Goal: Task Accomplishment & Management: Manage account settings

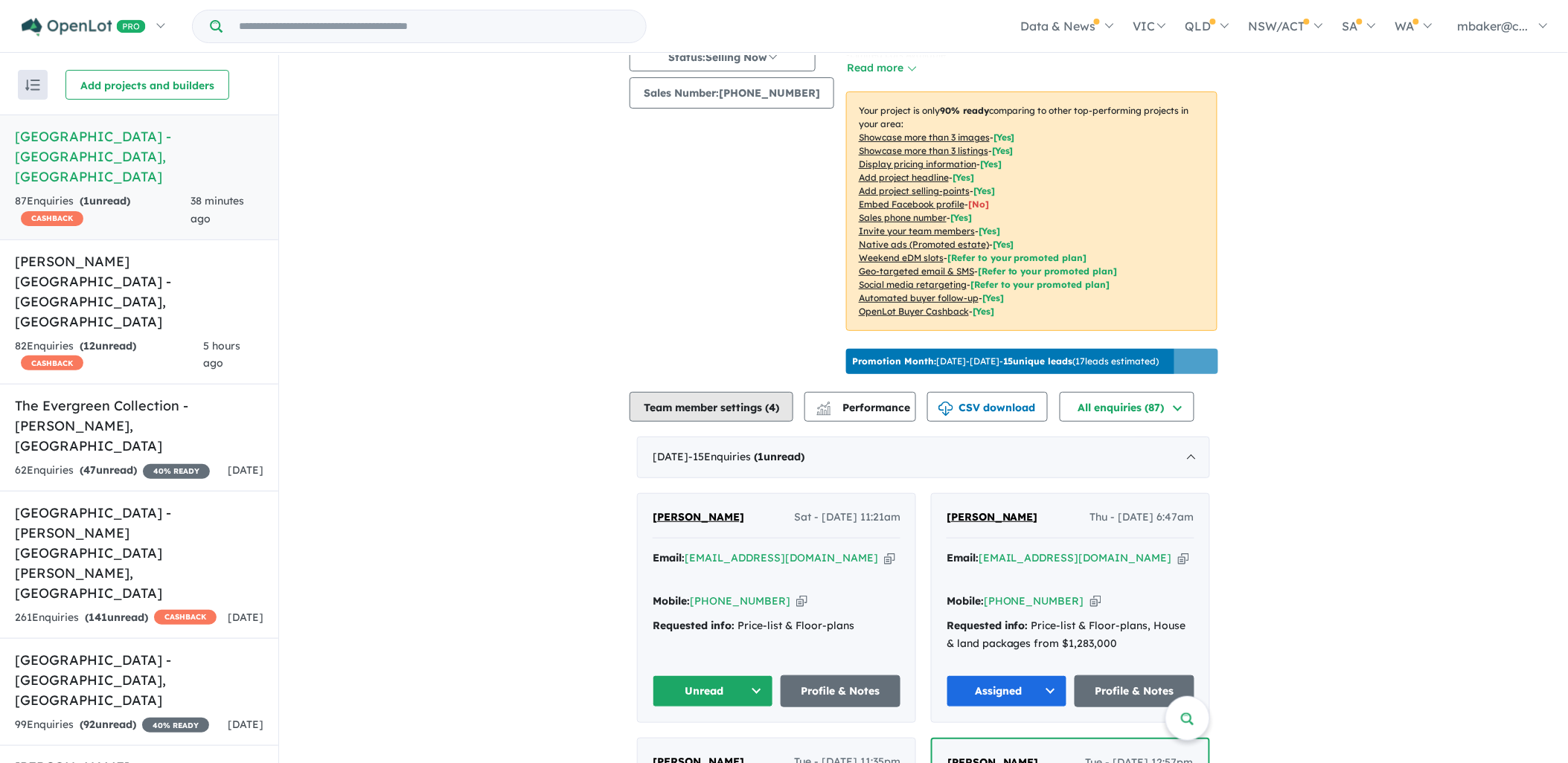
scroll to position [220, 0]
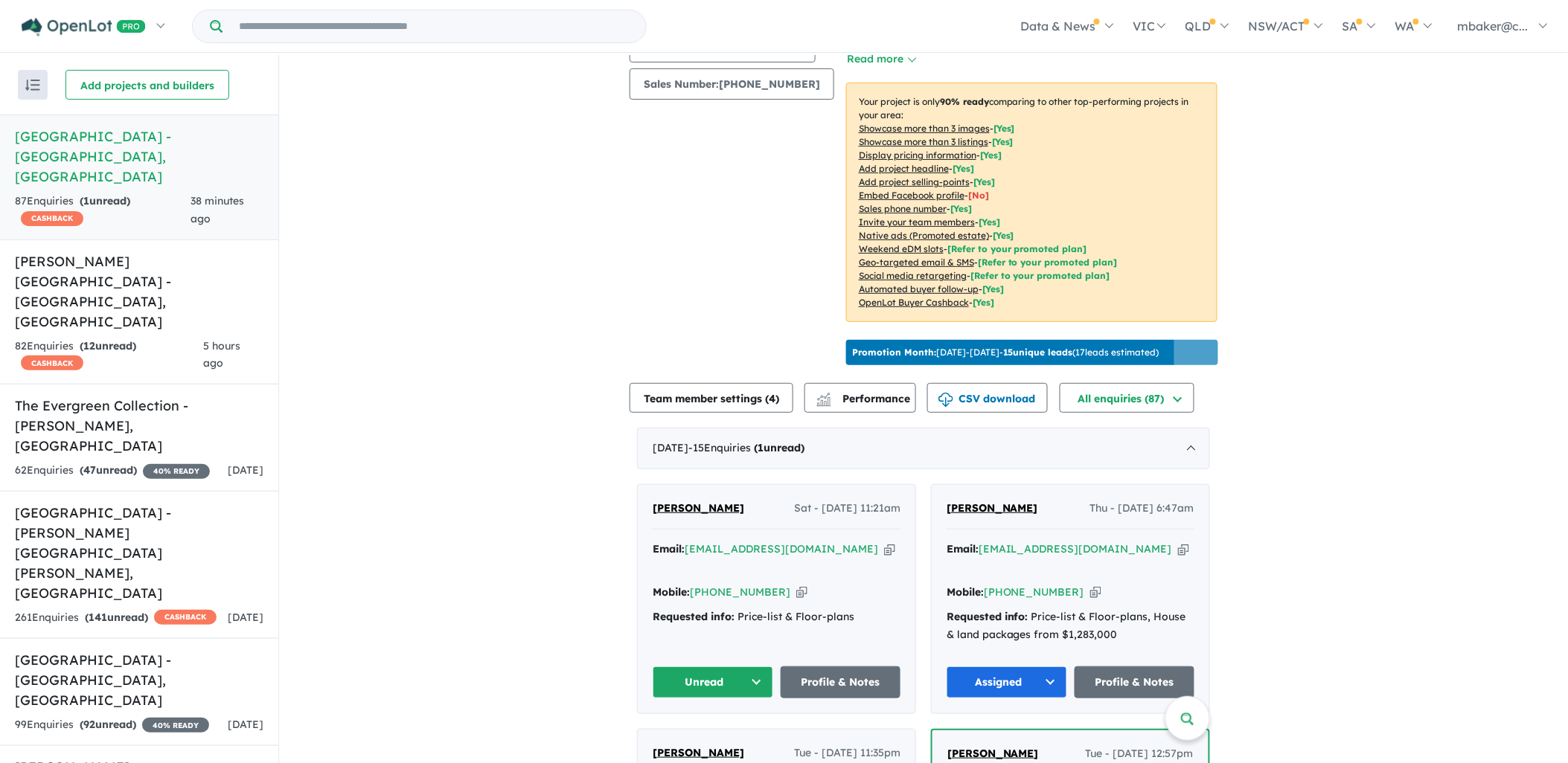
click at [697, 488] on div "Jackie Barton Sat - 27/09/2025, 11:21am Email: jacqledgard@hotmail.com Copied! …" at bounding box center [777, 599] width 278 height 229
click at [697, 502] on span "Jackie Barton" at bounding box center [699, 508] width 92 height 13
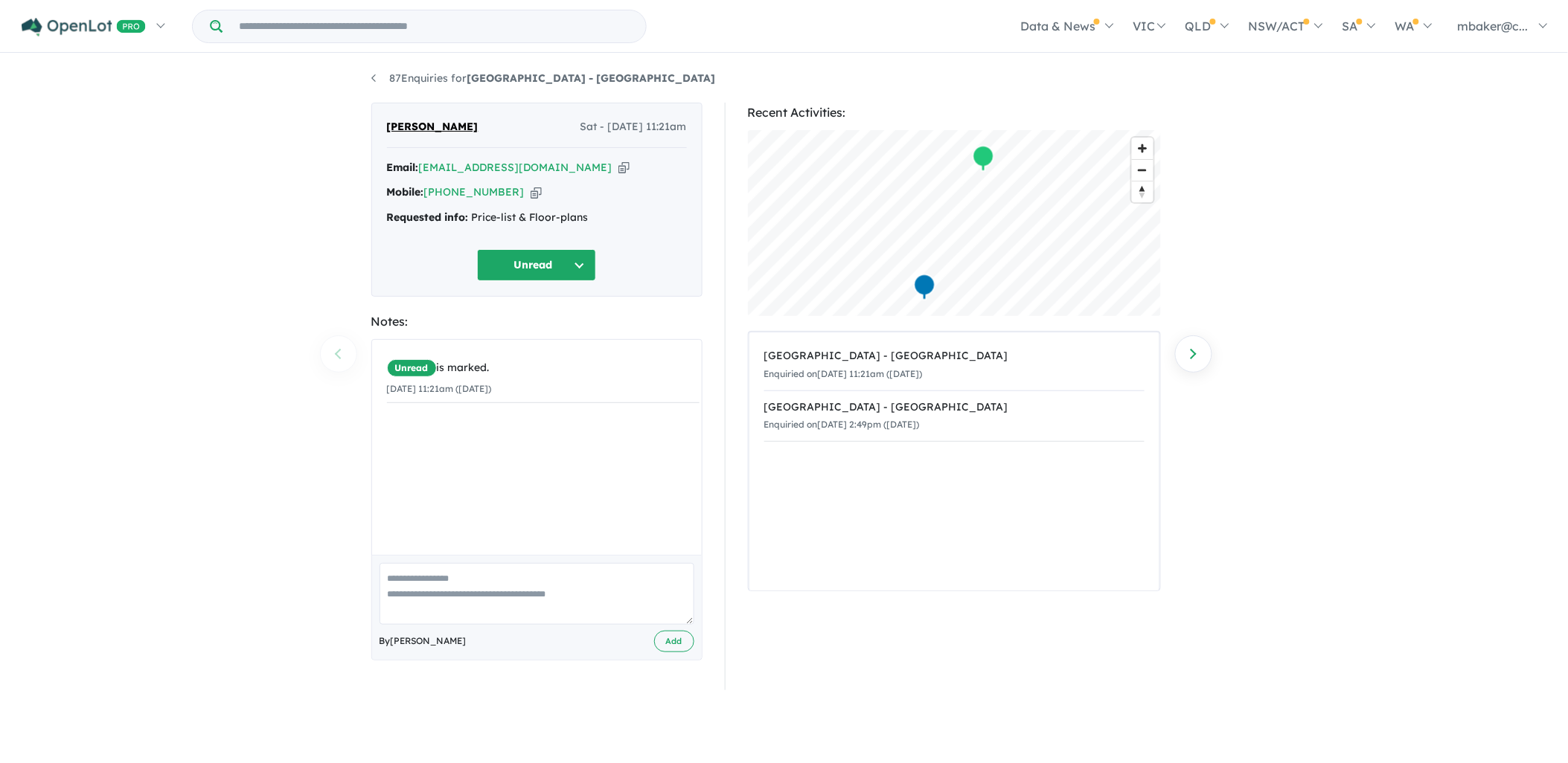
drag, startPoint x: 574, startPoint y: 159, endPoint x: 573, endPoint y: 171, distance: 12.0
click at [573, 171] on div "Email: jacqledgard@hotmail.com Copied!" at bounding box center [537, 168] width 300 height 18
click at [618, 170] on icon "button" at bounding box center [624, 167] width 11 height 16
copy div "Copied!"
click at [531, 189] on icon "button" at bounding box center [536, 192] width 11 height 16
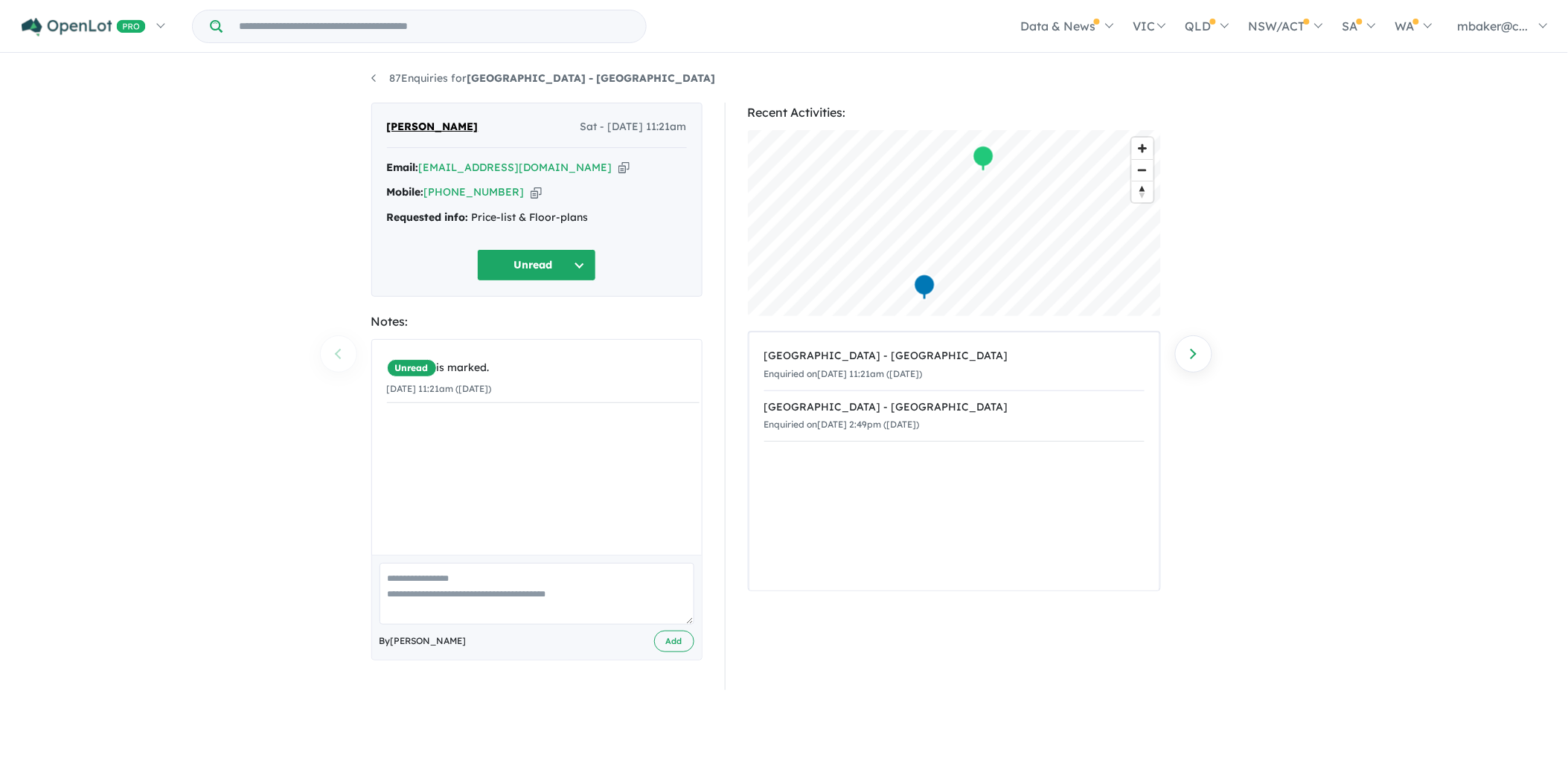
copy div "Copied!"
click at [692, 93] on div "87 Enquiries for Ridgehaven Estate - Elderslie Previous enquiry Next enquiry Ja…" at bounding box center [784, 410] width 849 height 711
click at [513, 269] on button "Unread" at bounding box center [536, 265] width 119 height 32
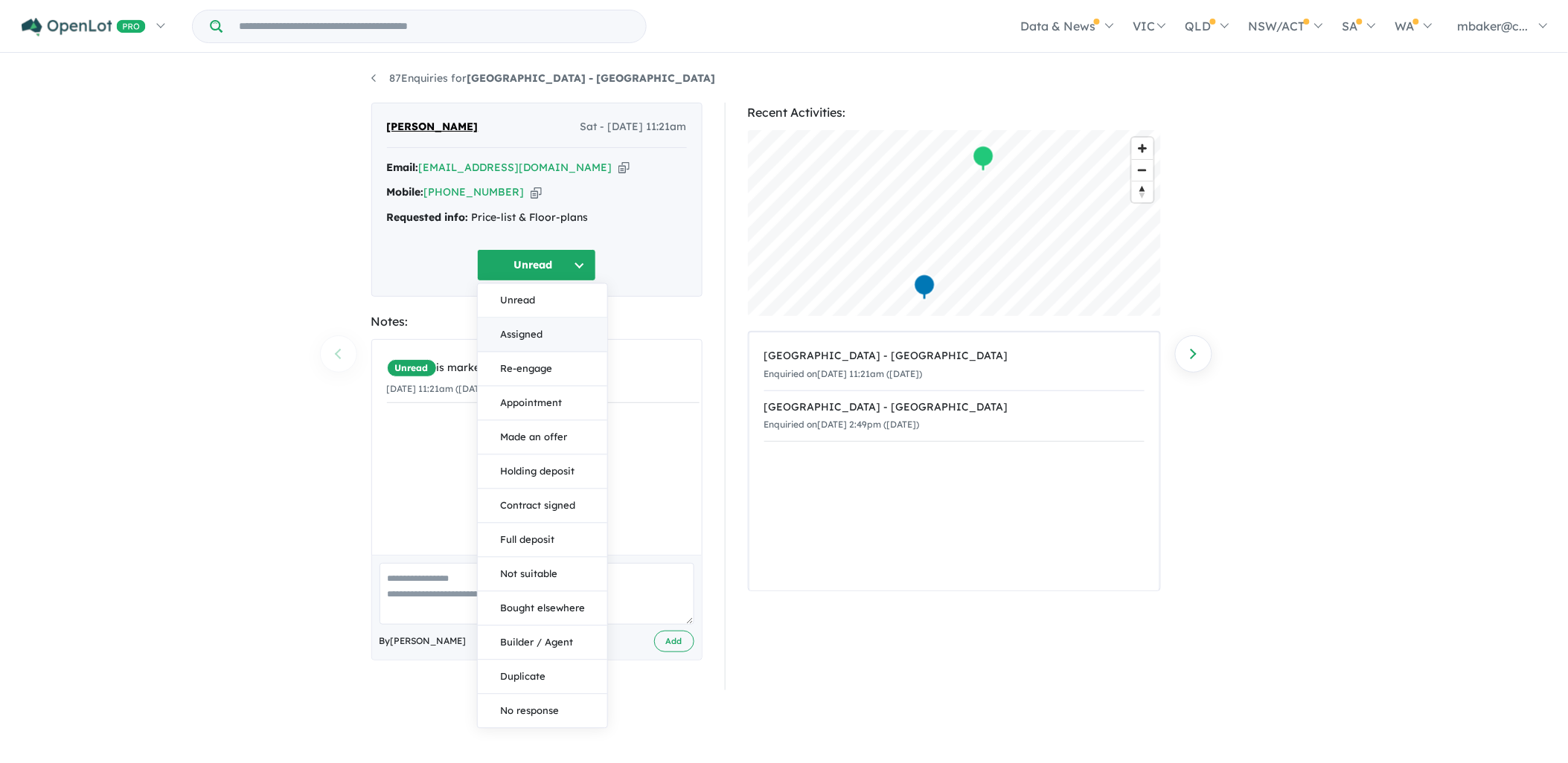
click at [523, 325] on button "Assigned" at bounding box center [543, 335] width 130 height 34
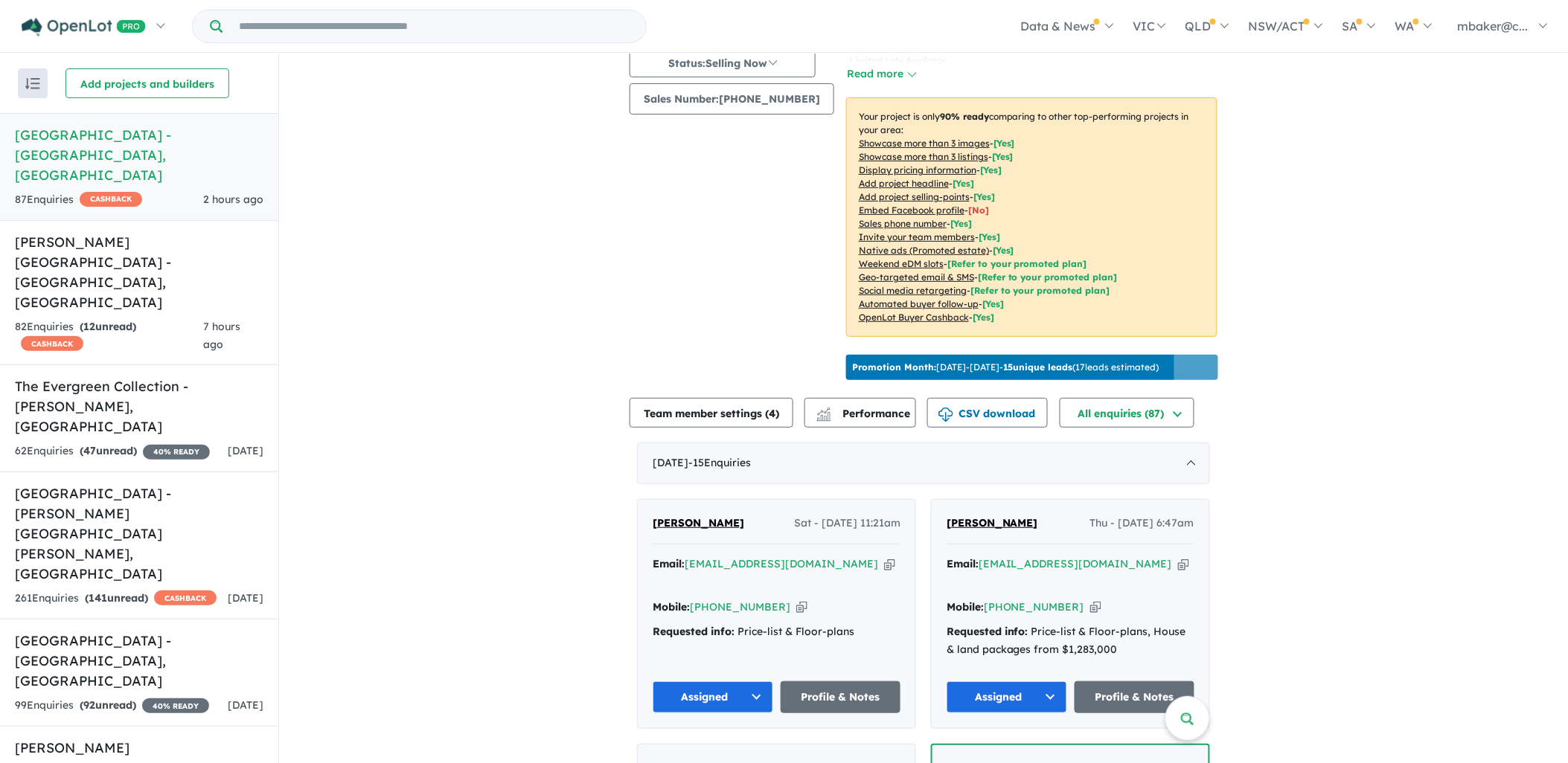
scroll to position [248, 0]
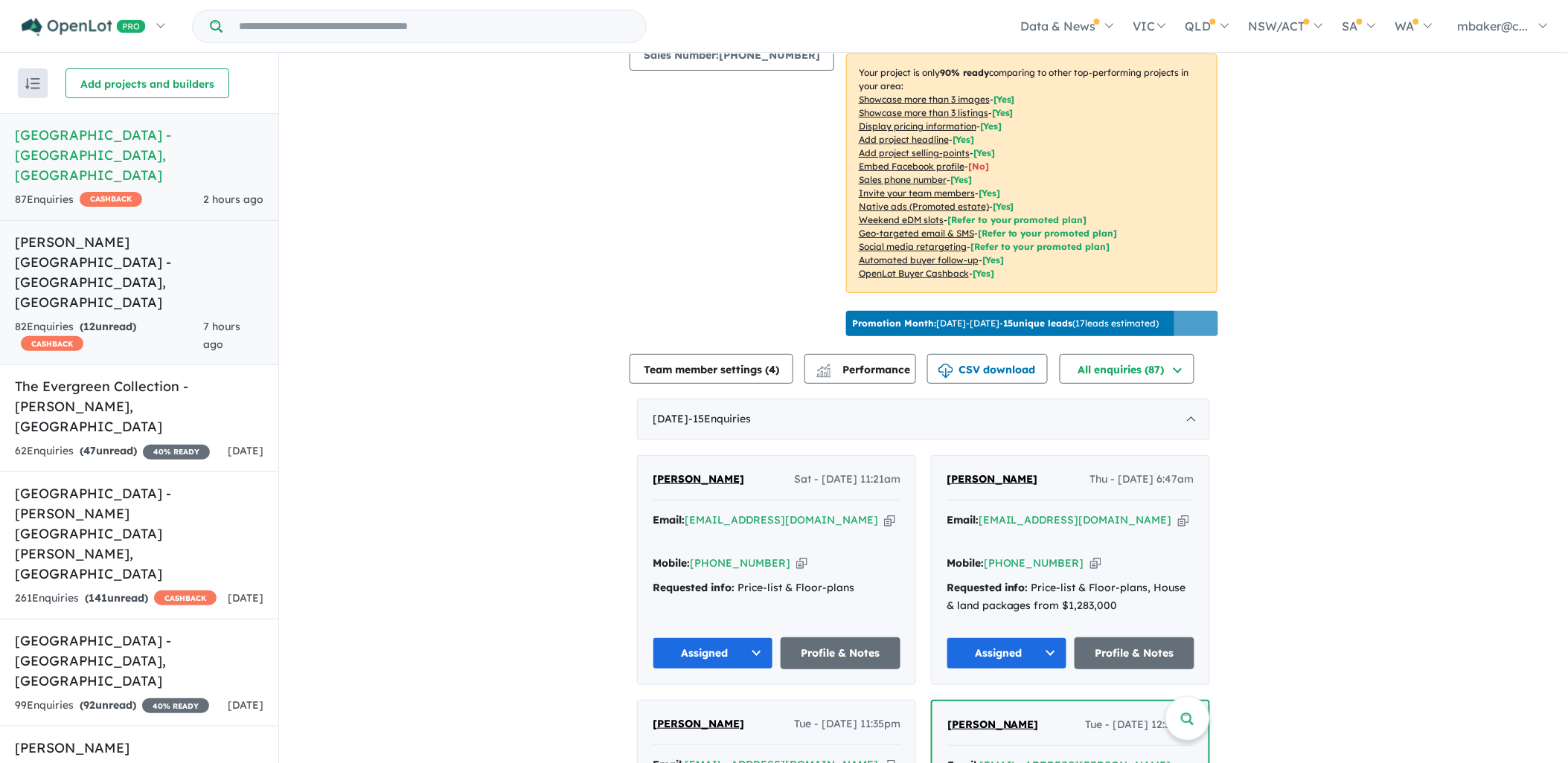
click at [120, 320] on strong "( 12 unread)" at bounding box center [107, 326] width 57 height 13
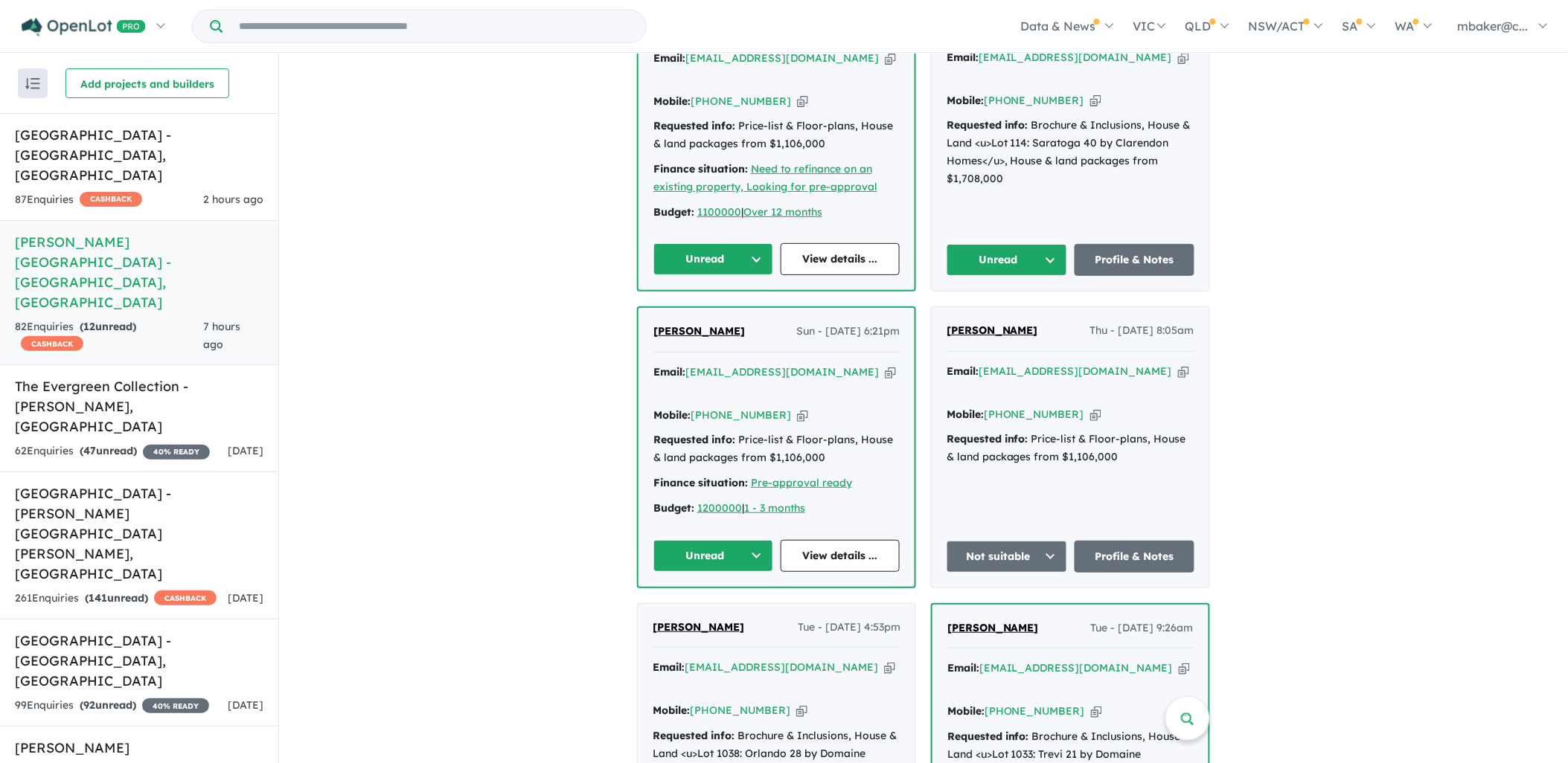
scroll to position [1047, 0]
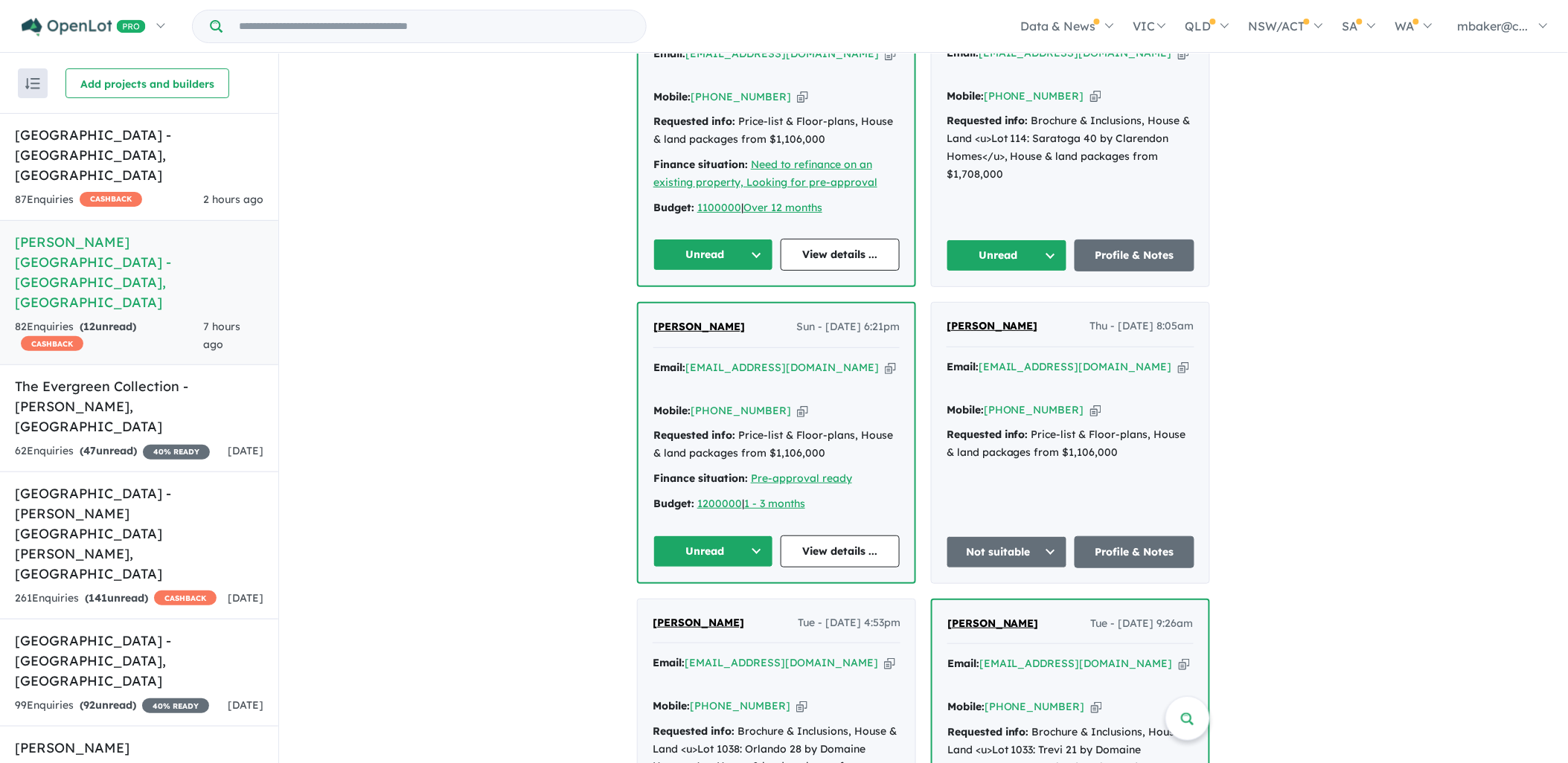
click at [722, 320] on span "[PERSON_NAME]" at bounding box center [700, 326] width 92 height 13
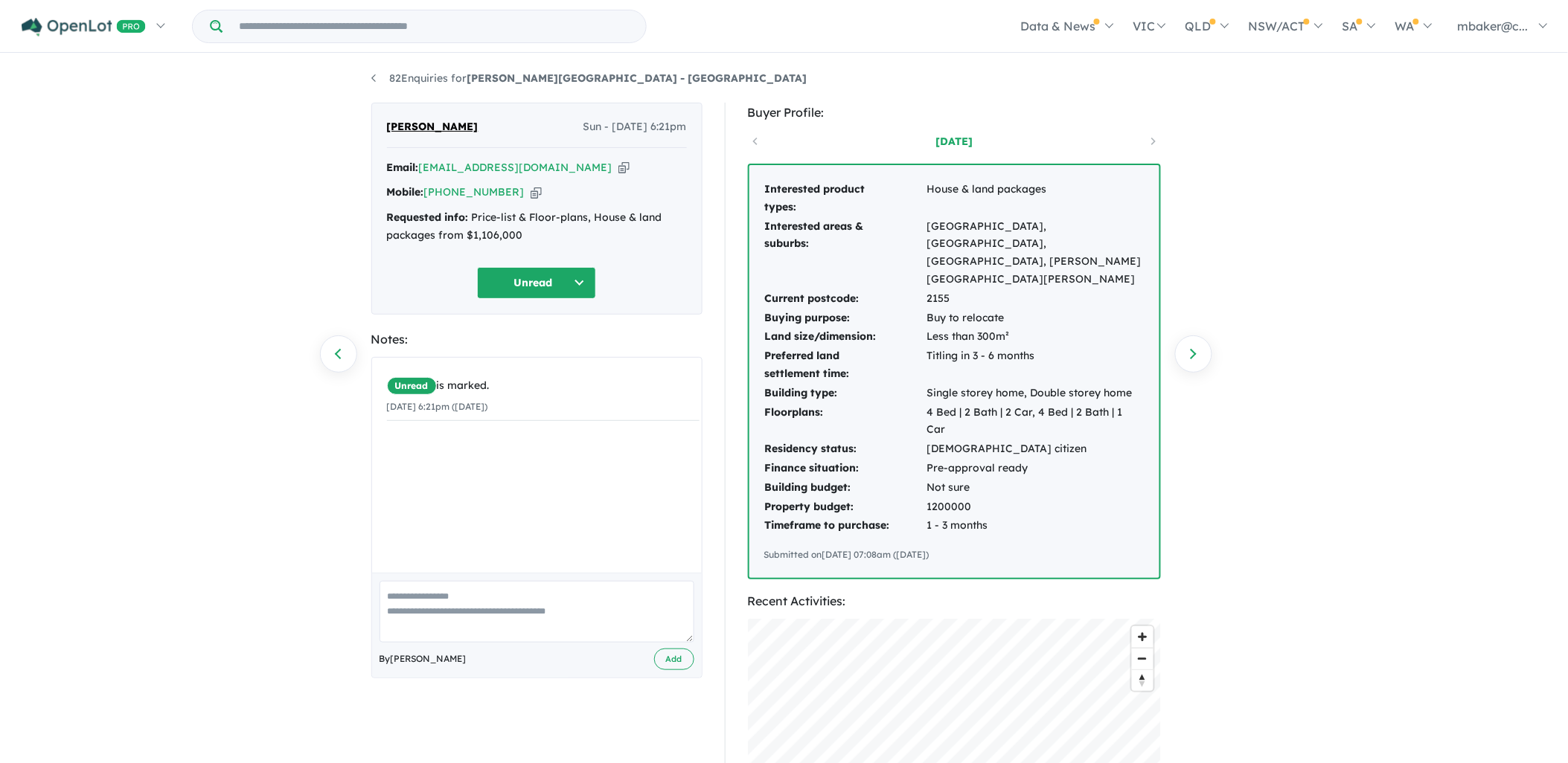
click at [618, 175] on icon "button" at bounding box center [624, 167] width 11 height 16
drag, startPoint x: 389, startPoint y: 216, endPoint x: 520, endPoint y: 238, distance: 132.8
click at [520, 238] on div "Requested info: Price-list & Floor-plans, House & land packages from $1,106,000" at bounding box center [537, 227] width 300 height 36
copy div "Requested info: Price-list & Floor-plans, House & land packages from $1,106,000"
click at [545, 279] on button "Unread" at bounding box center [536, 283] width 119 height 32
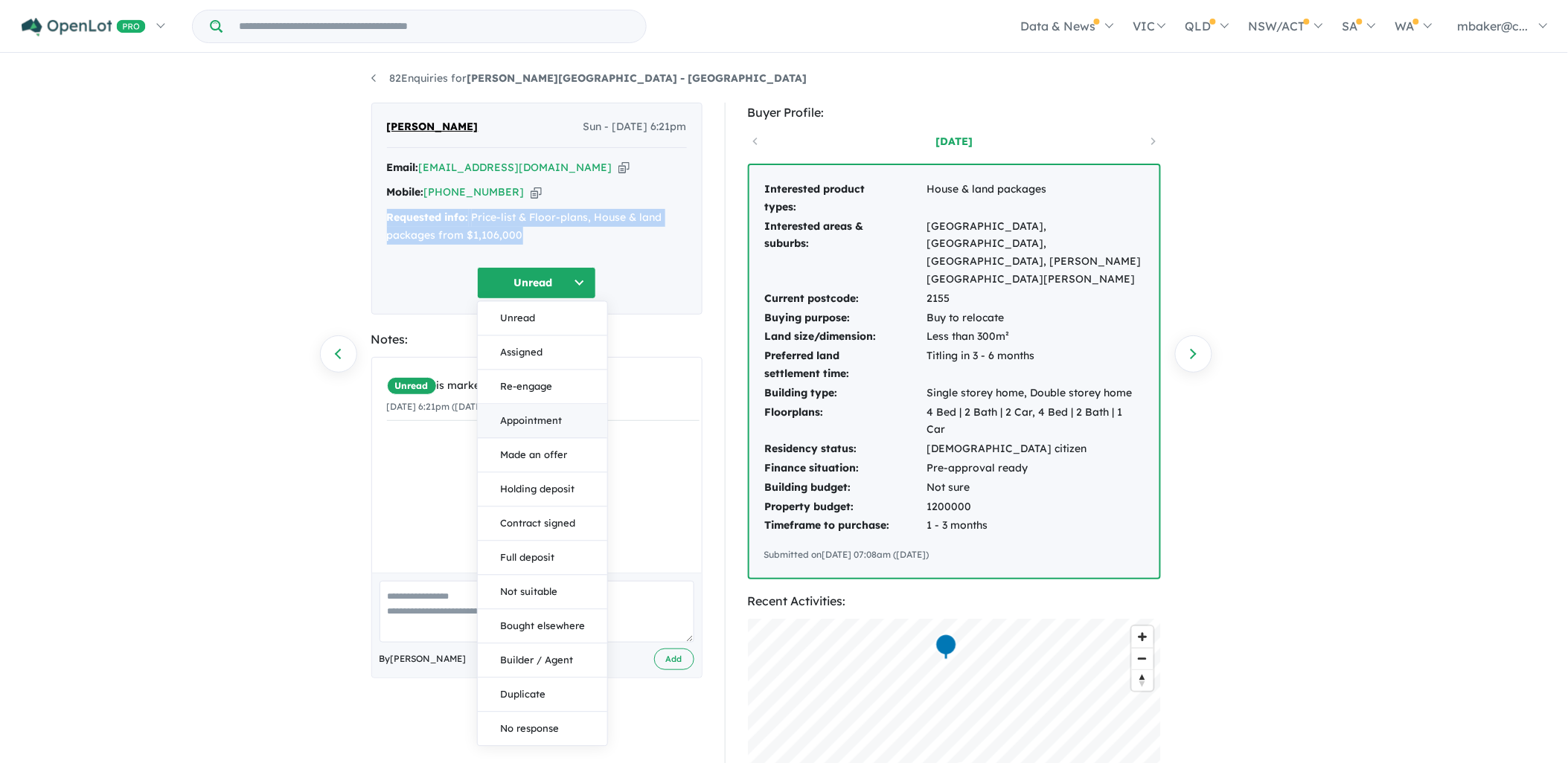
click at [540, 427] on button "Appointment" at bounding box center [543, 421] width 130 height 34
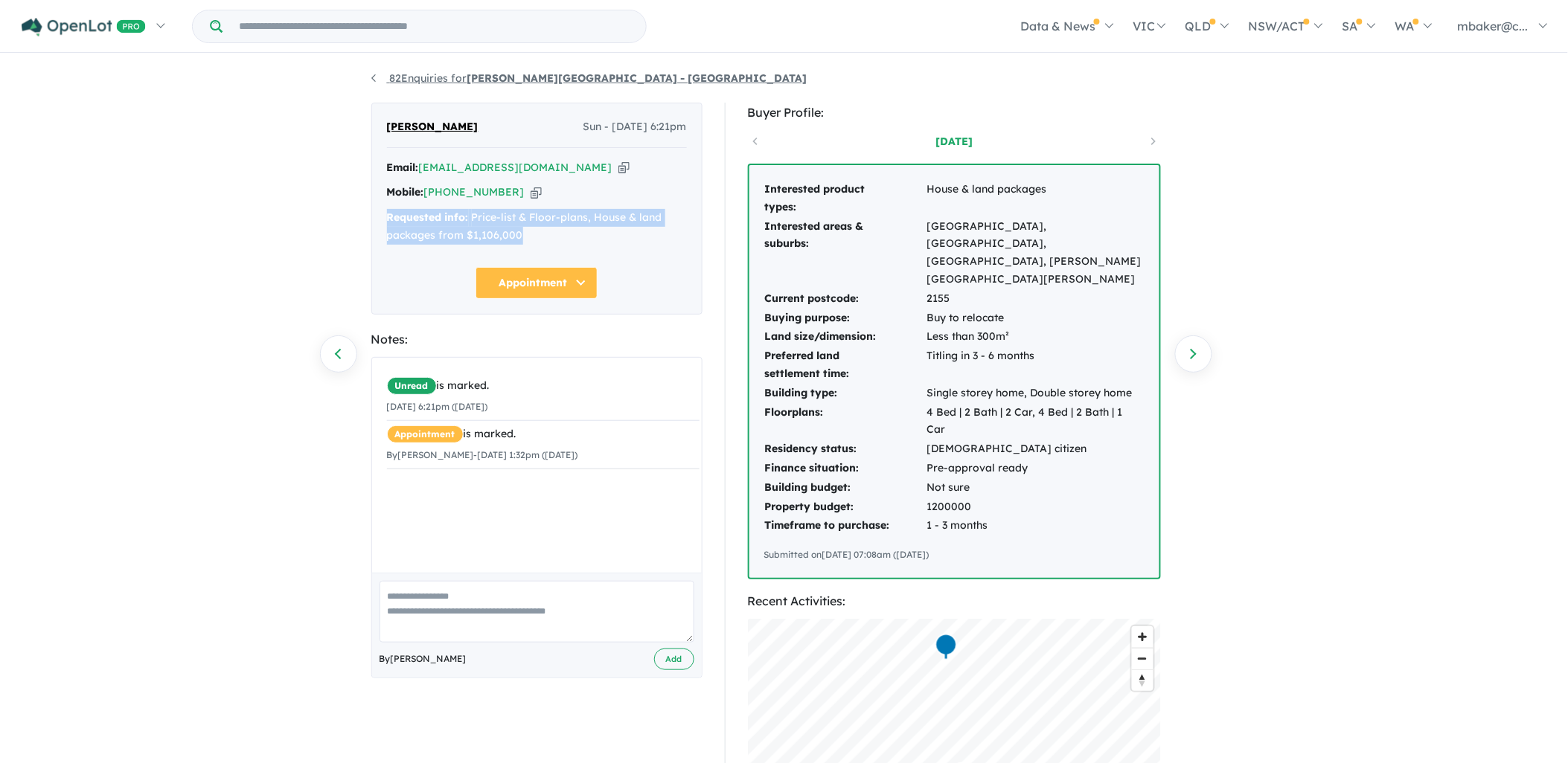
click at [435, 73] on link "82 Enquiries for Alma Place Estate - Oakville" at bounding box center [590, 78] width 436 height 13
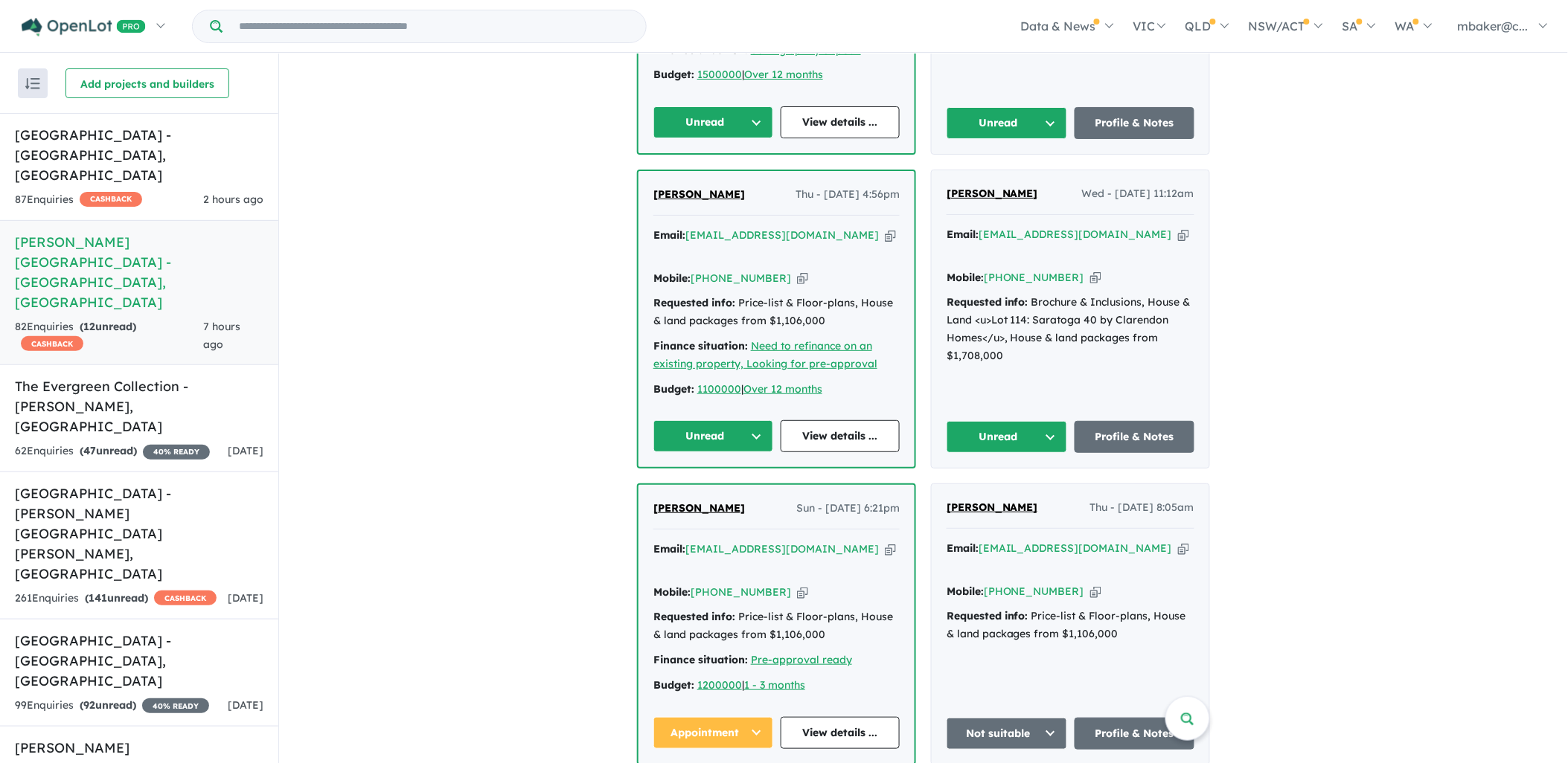
scroll to position [882, 0]
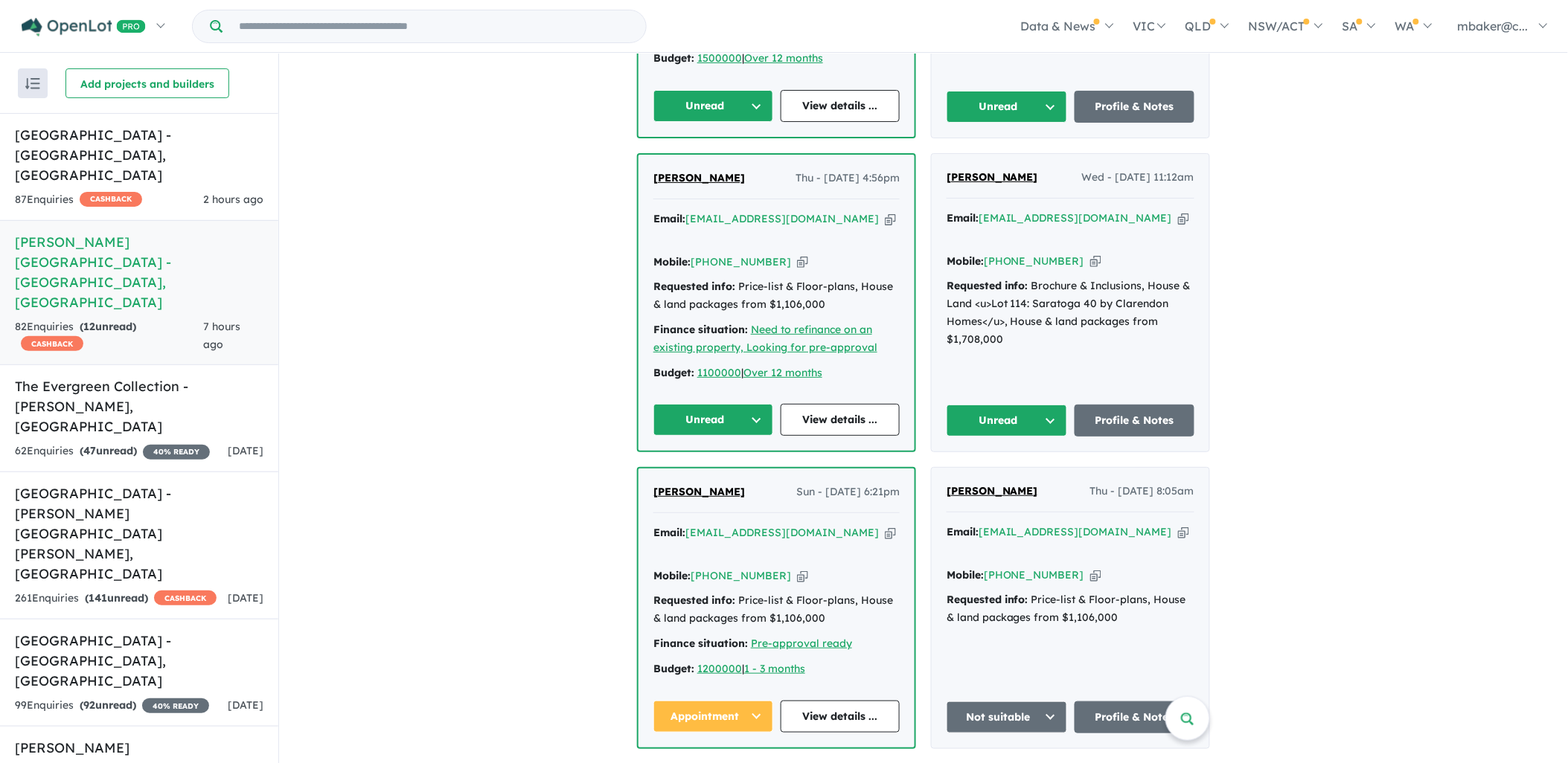
click at [983, 170] on span "Rekha Vekaria" at bounding box center [993, 177] width 92 height 13
click at [709, 171] on span "Max DeMorgan" at bounding box center [700, 178] width 92 height 13
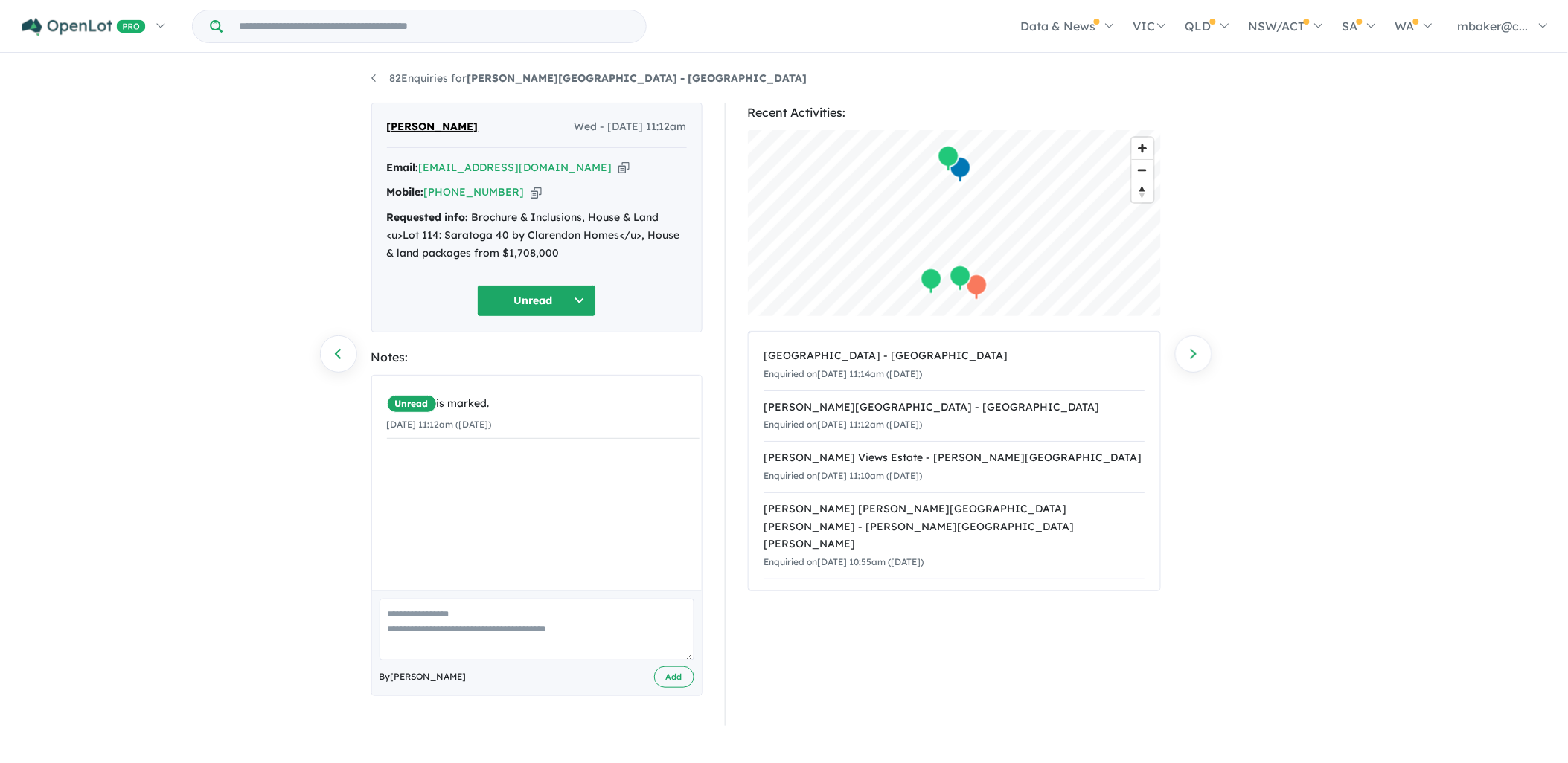
click at [618, 173] on icon "button" at bounding box center [624, 167] width 11 height 16
drag, startPoint x: 581, startPoint y: 249, endPoint x: 389, endPoint y: 221, distance: 194.0
click at [389, 221] on div "Requested info: Brochure & Inclusions, House & Land <u>Lot 114: Saratoga 40 by …" at bounding box center [537, 235] width 300 height 52
copy div "Requested info: Brochure & Inclusions, House & Land <u>Lot 114: Saratoga 40 by …"
click at [517, 310] on button "Unread" at bounding box center [536, 301] width 119 height 32
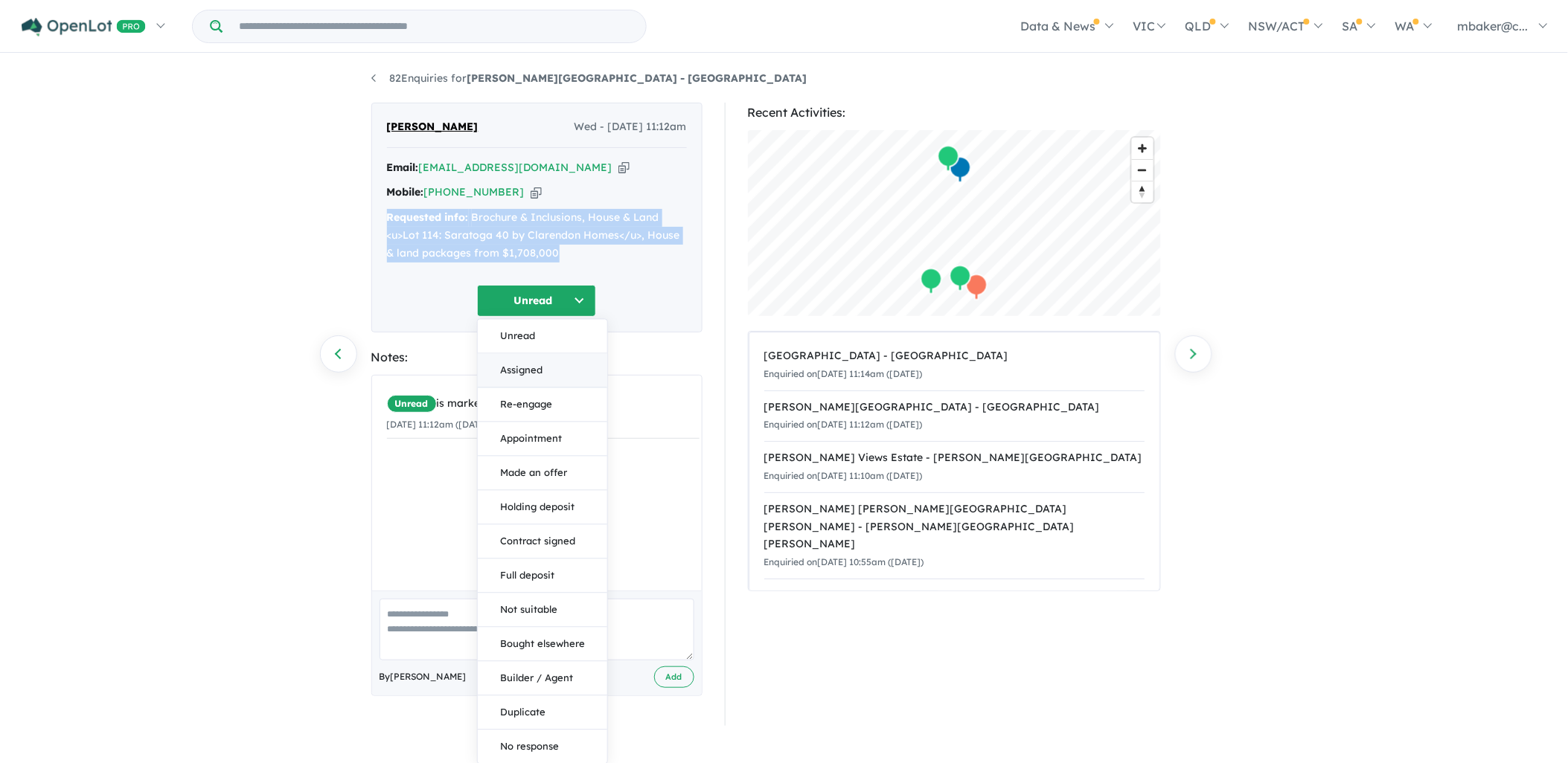
click at [532, 358] on button "Assigned" at bounding box center [543, 370] width 130 height 34
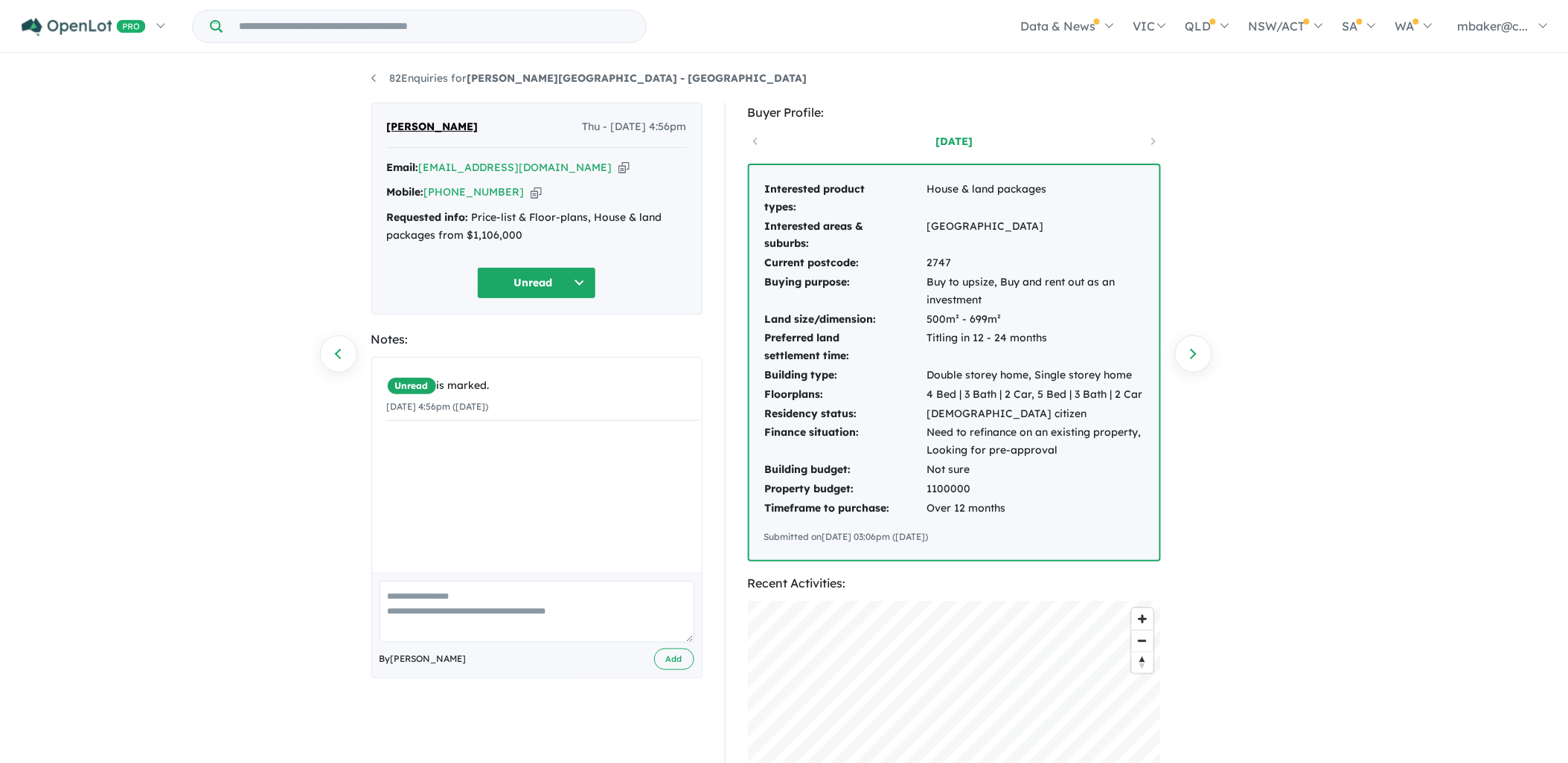
click at [618, 167] on icon "button" at bounding box center [624, 167] width 11 height 16
drag, startPoint x: 520, startPoint y: 186, endPoint x: 521, endPoint y: 193, distance: 7.1
click at [531, 187] on icon "button" at bounding box center [536, 192] width 11 height 16
drag, startPoint x: 540, startPoint y: 232, endPoint x: 358, endPoint y: 220, distance: 182.4
click at [358, 220] on div "82 Enquiries for Alma Place Estate - Oakville Previous enquiry Next enquiry Max…" at bounding box center [784, 410] width 1568 height 711
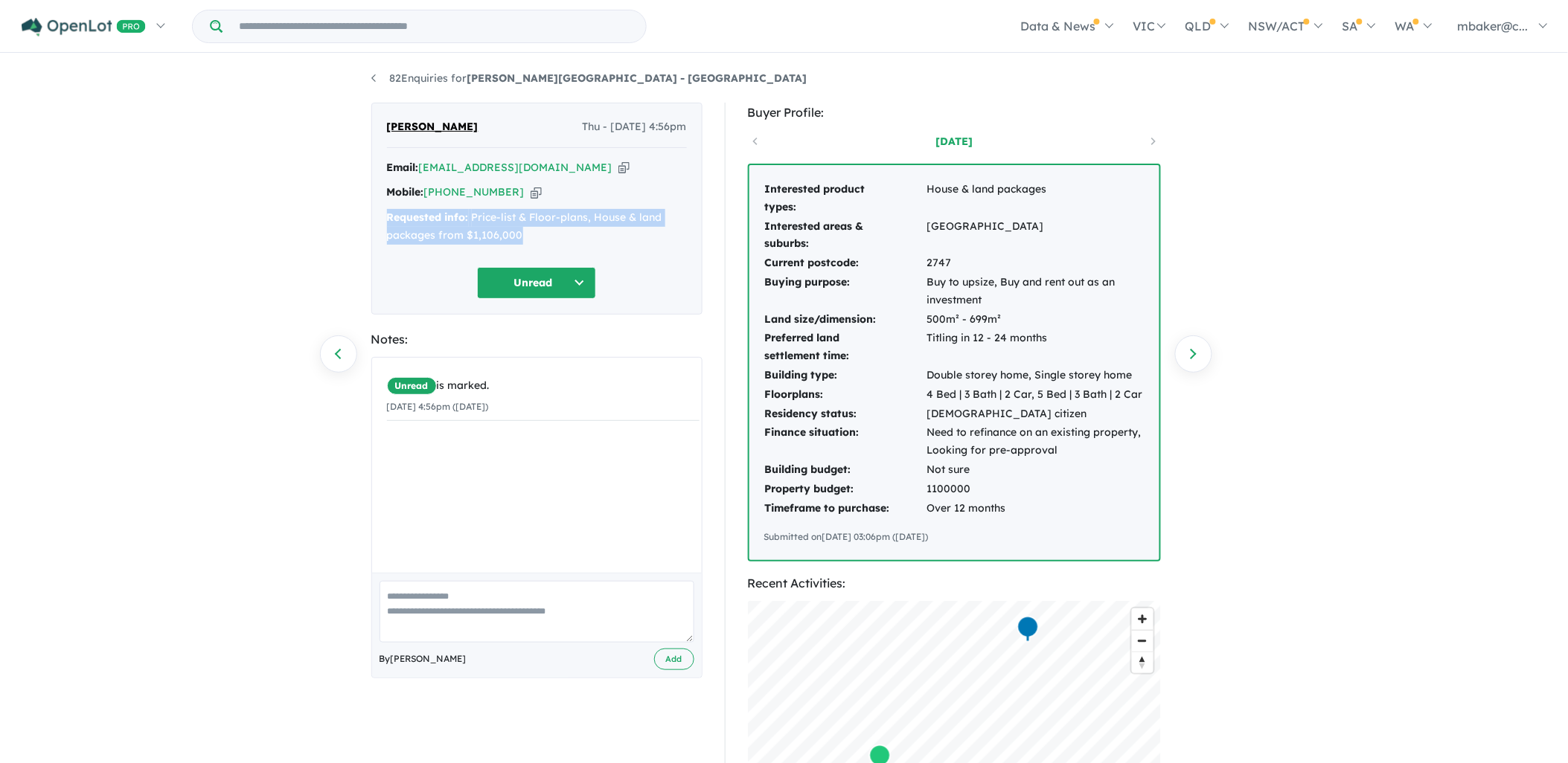
copy div "Requested info: Price-list & Floor-plans, House & land packages from $1,106,000"
click at [534, 281] on button "Unread" at bounding box center [536, 283] width 119 height 32
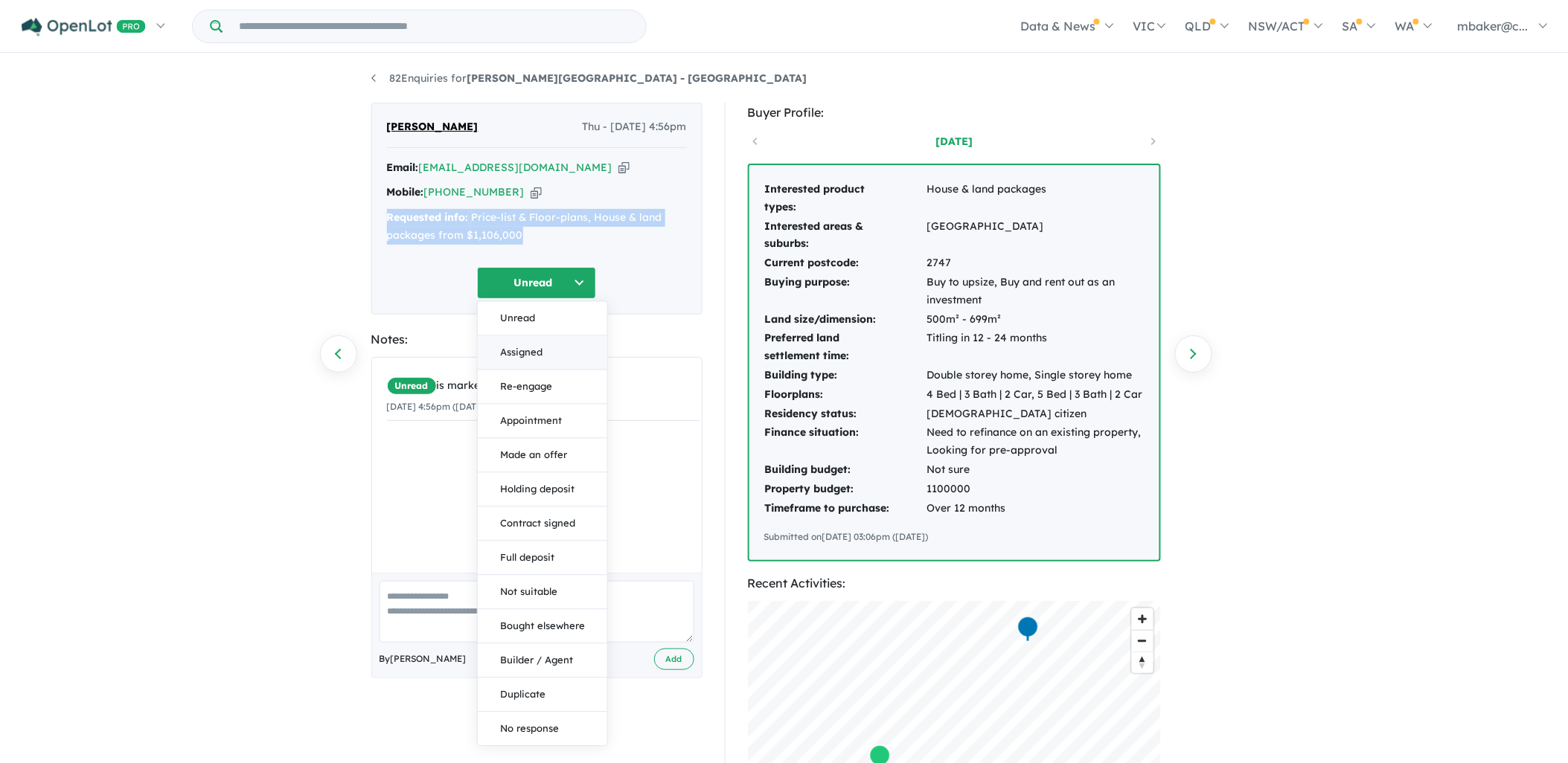
click at [530, 343] on button "Assigned" at bounding box center [543, 352] width 130 height 34
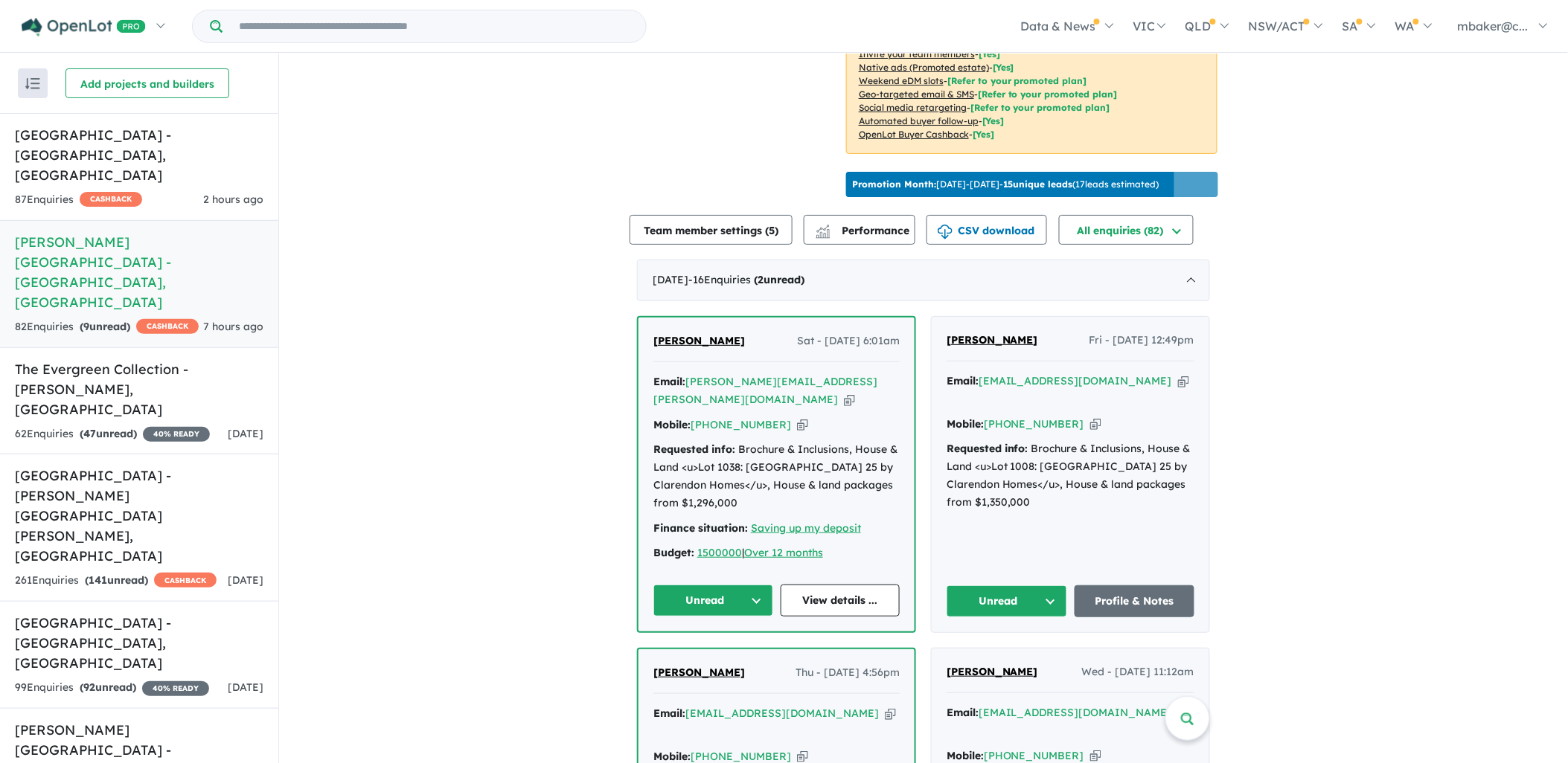
scroll to position [385, 0]
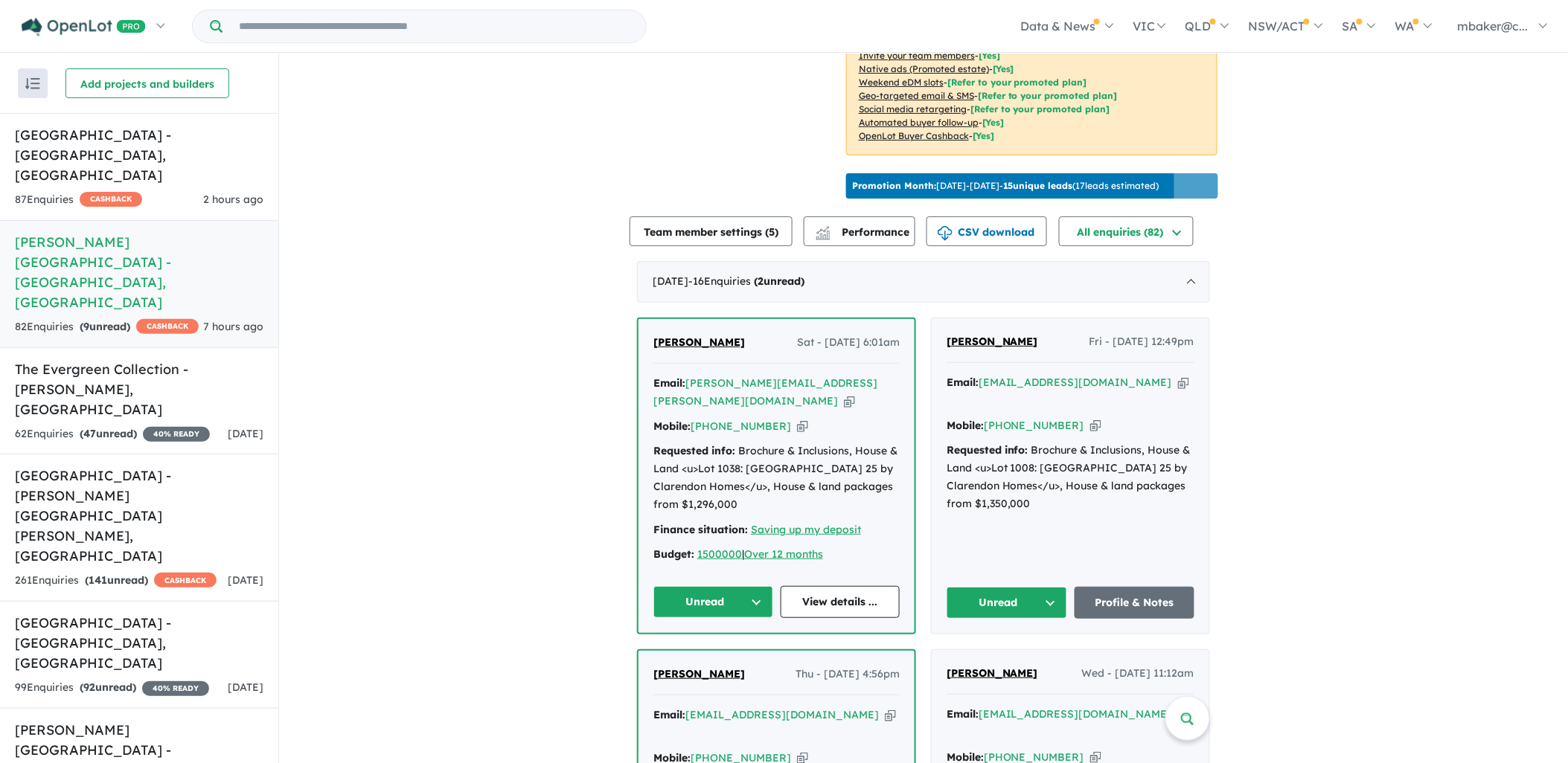
click at [977, 345] on span "Praneeth rao Dannamaneni" at bounding box center [993, 341] width 92 height 13
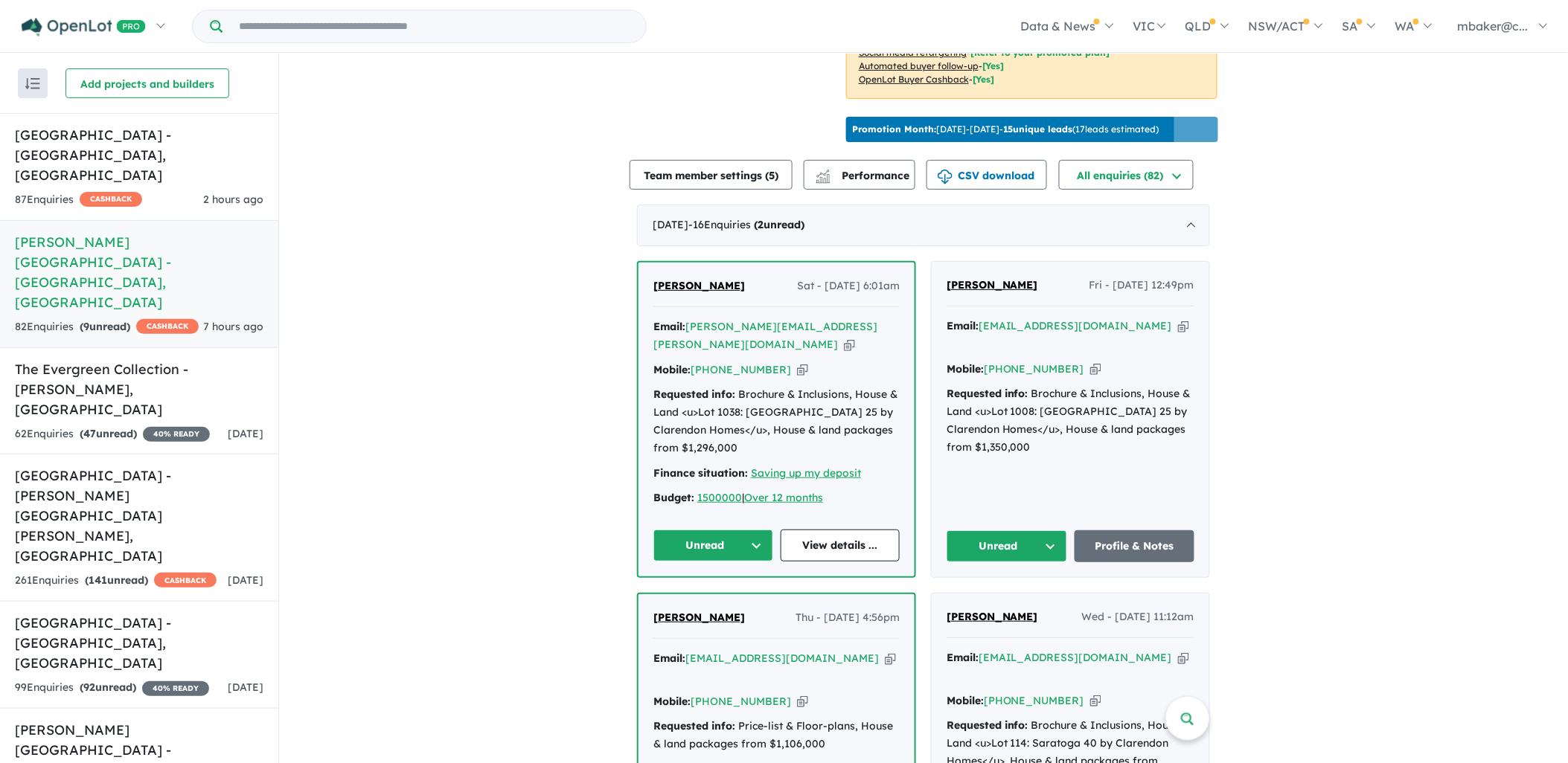
scroll to position [469, 0]
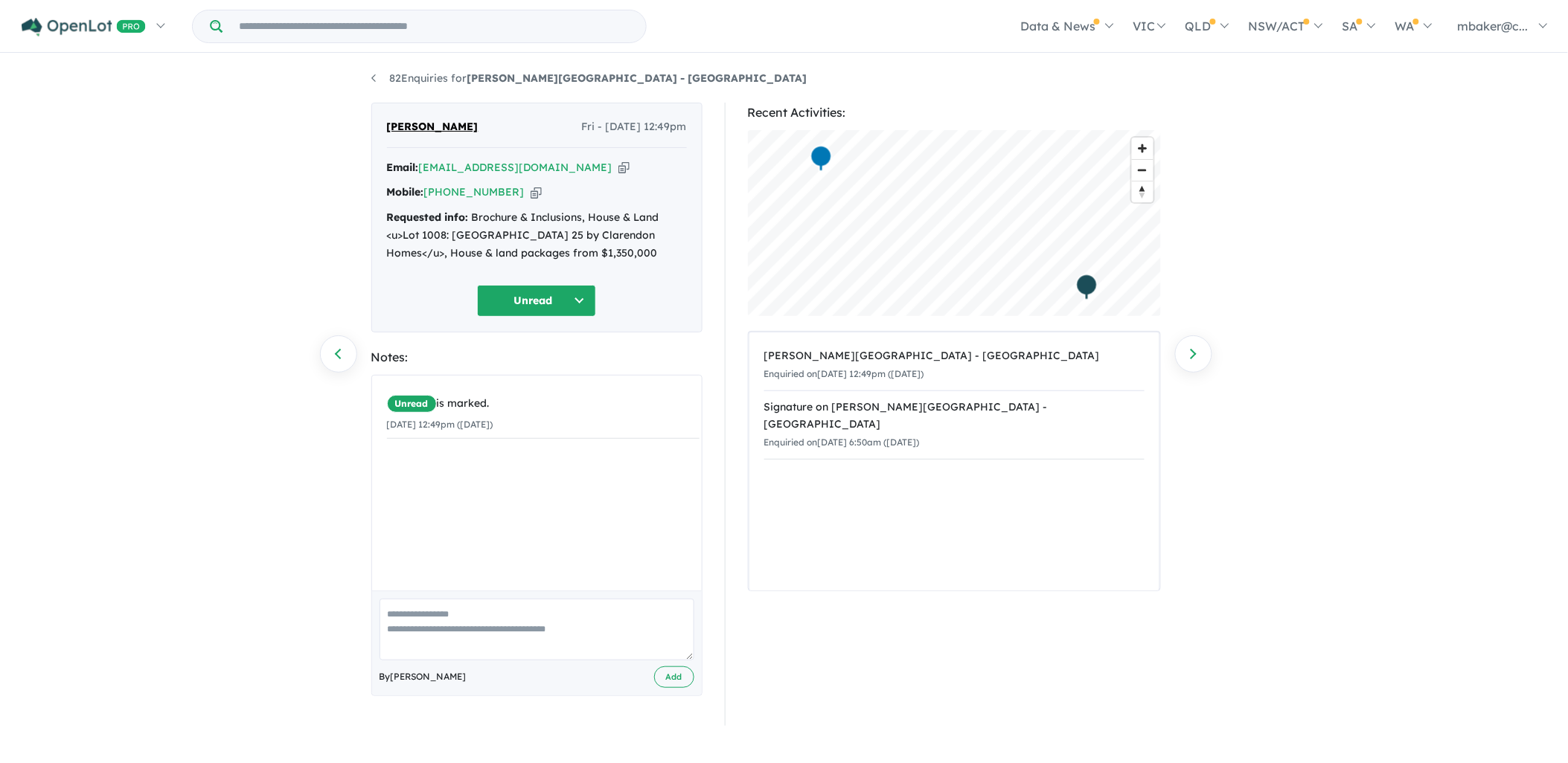
click at [618, 166] on icon "button" at bounding box center [624, 167] width 11 height 16
click at [531, 191] on icon "button" at bounding box center [536, 192] width 11 height 16
drag, startPoint x: 570, startPoint y: 251, endPoint x: 382, endPoint y: 216, distance: 191.2
click at [382, 216] on div "[PERSON_NAME] Fri - [DATE] 12:49pm Email: [EMAIL_ADDRESS][DOMAIN_NAME] Copied! …" at bounding box center [537, 217] width 331 height 229
copy div "Requested info: Brochure & Inclusions, House & Land <u>Lot 1008: [GEOGRAPHIC_DA…"
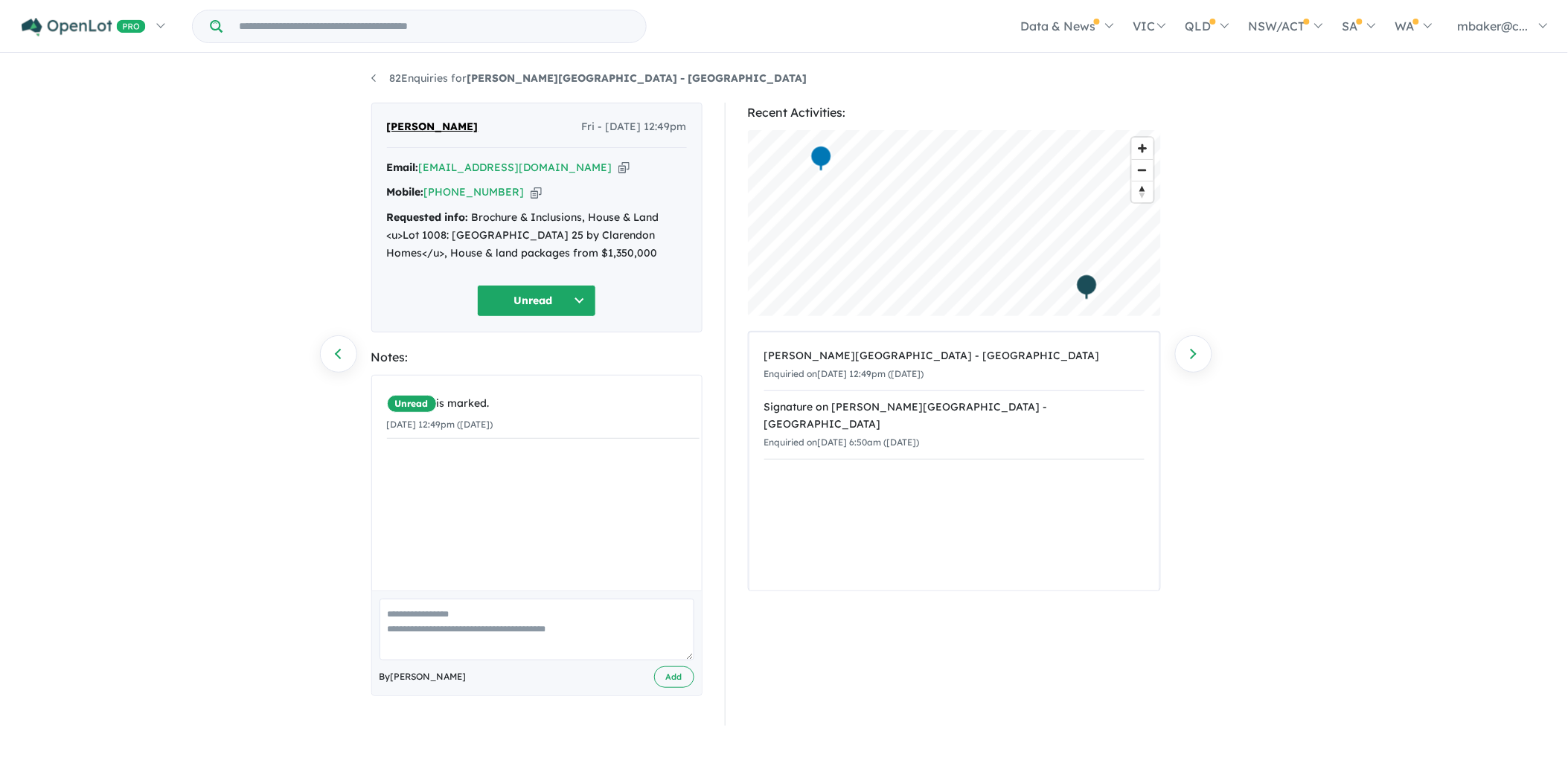
click at [735, 346] on div "Recent Activities: © Mapbox © OpenStreetMap Improve this map Alma Place Estate …" at bounding box center [961, 414] width 472 height 624
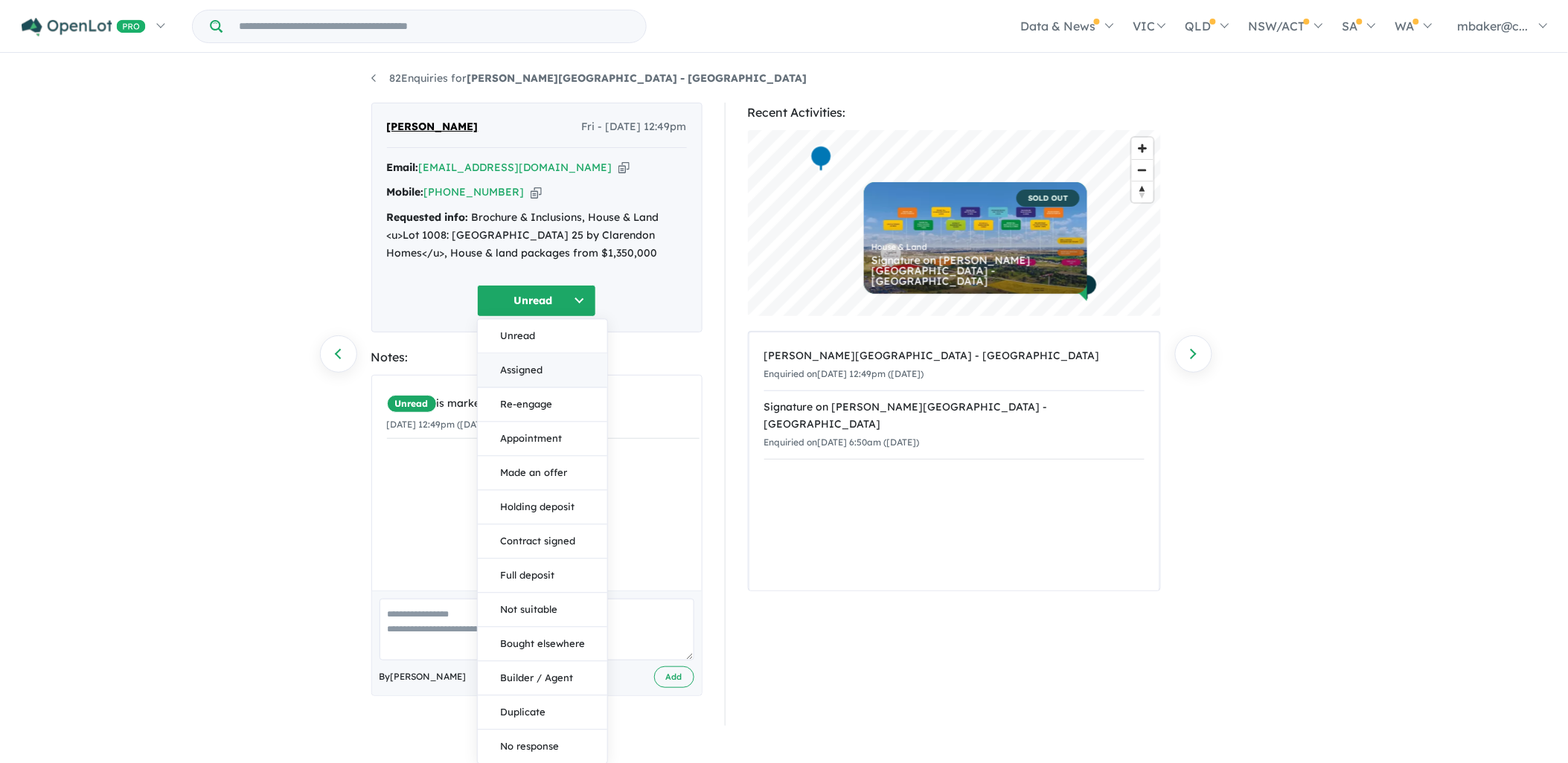
click at [530, 370] on button "Assigned" at bounding box center [543, 370] width 130 height 34
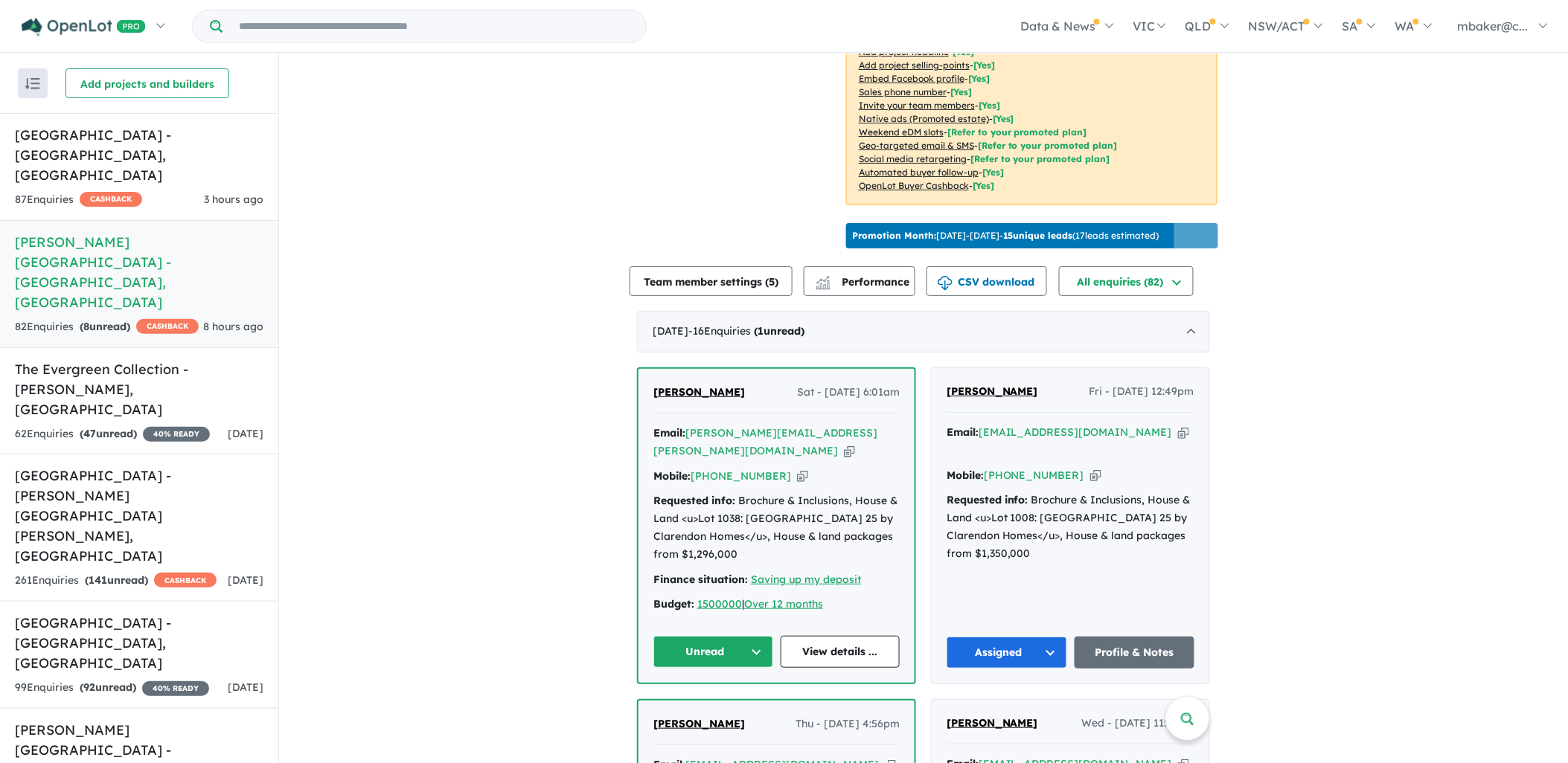
scroll to position [413, 0]
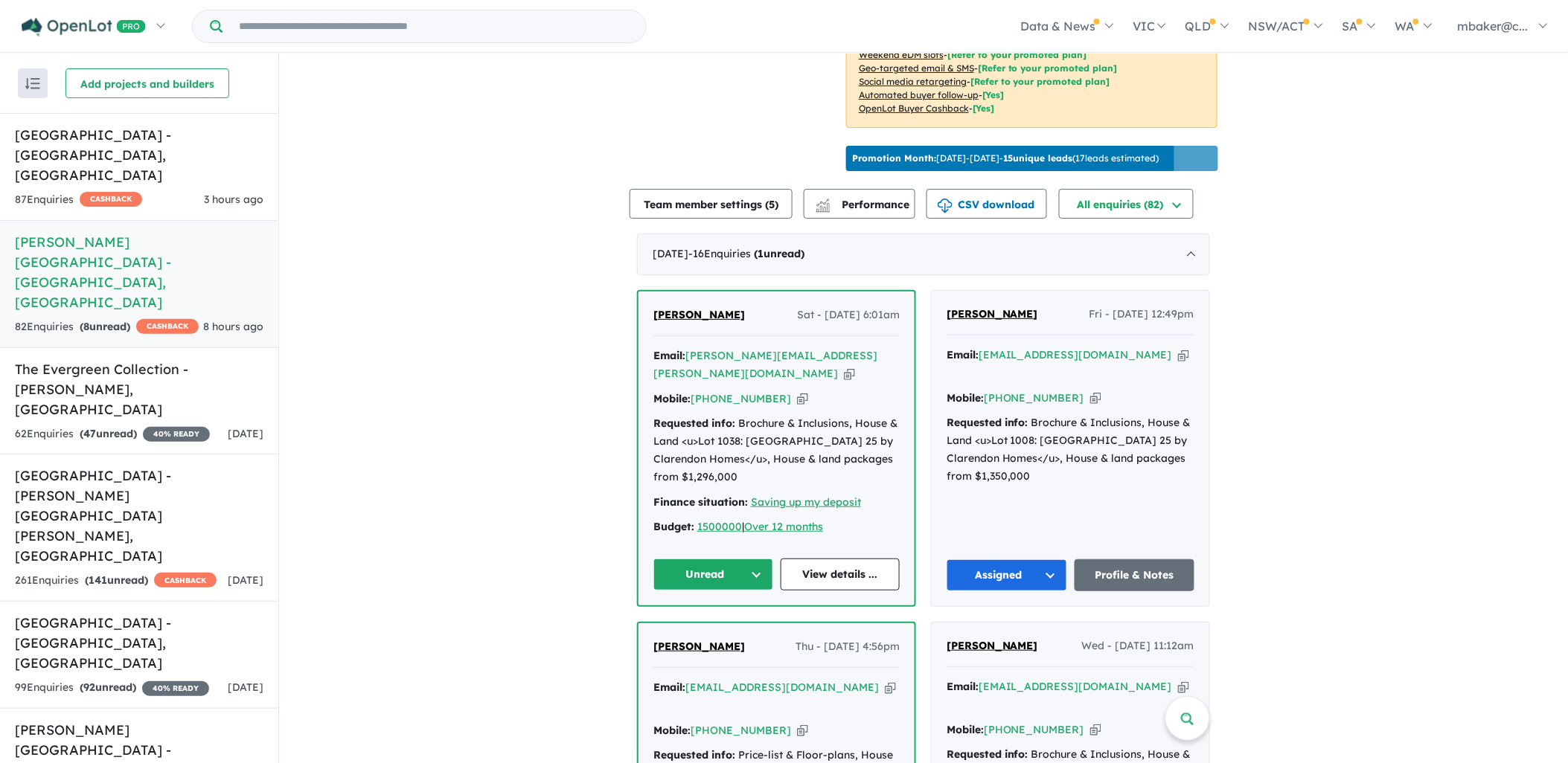
click at [689, 308] on span "Shivani Kukreti" at bounding box center [700, 315] width 92 height 13
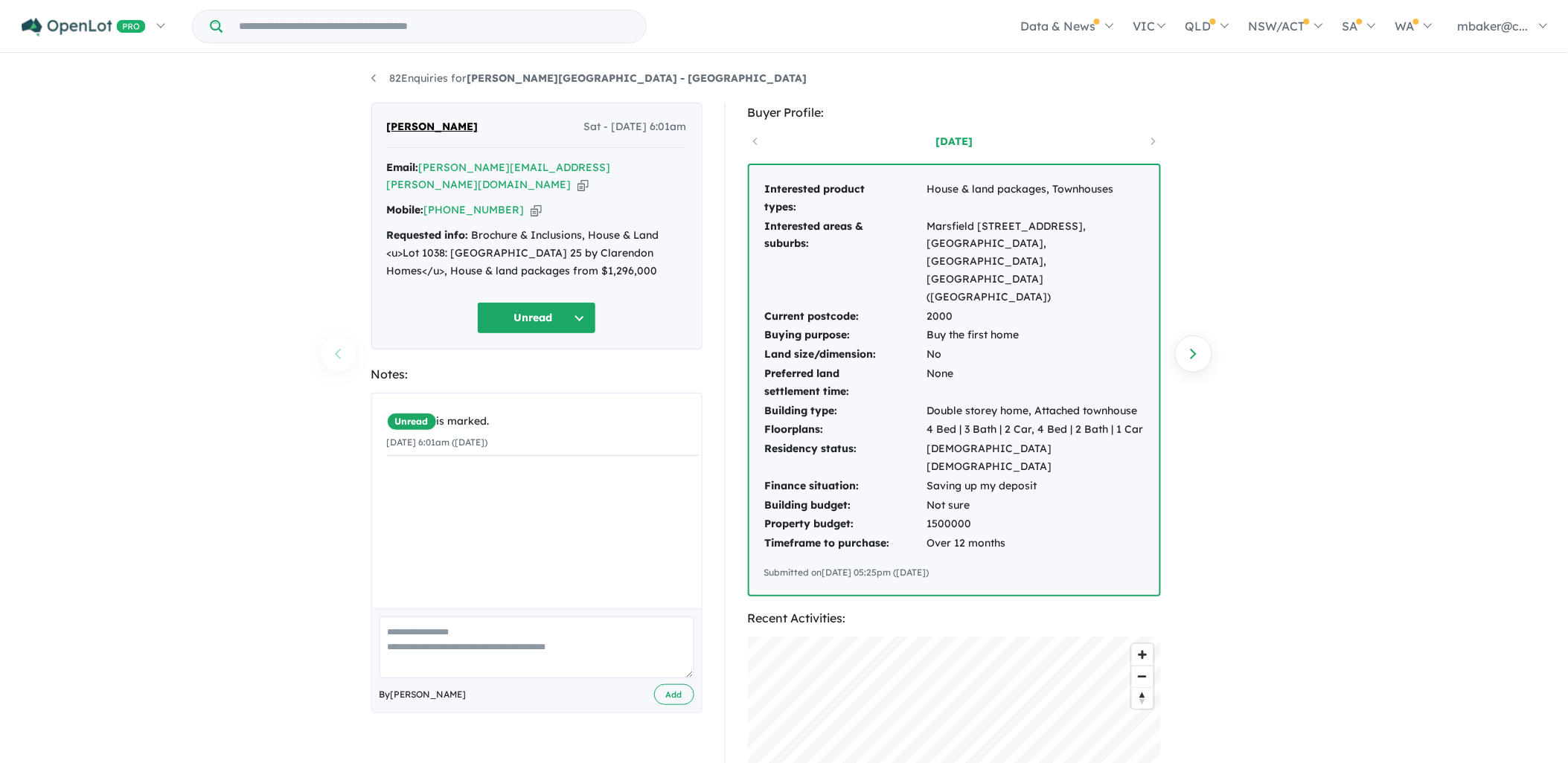
click at [577, 177] on icon "button" at bounding box center [583, 184] width 11 height 16
drag, startPoint x: 568, startPoint y: 248, endPoint x: 390, endPoint y: 218, distance: 180.5
click at [390, 227] on div "Requested info: Brochure & Inclusions, House & Land <u>Lot 1038: [GEOGRAPHIC_DA…" at bounding box center [537, 253] width 300 height 52
copy div "Requested info: Brochure & Inclusions, House & Land <u>Lot 1038: [GEOGRAPHIC_DA…"
drag, startPoint x: 519, startPoint y: 191, endPoint x: 545, endPoint y: 180, distance: 28.2
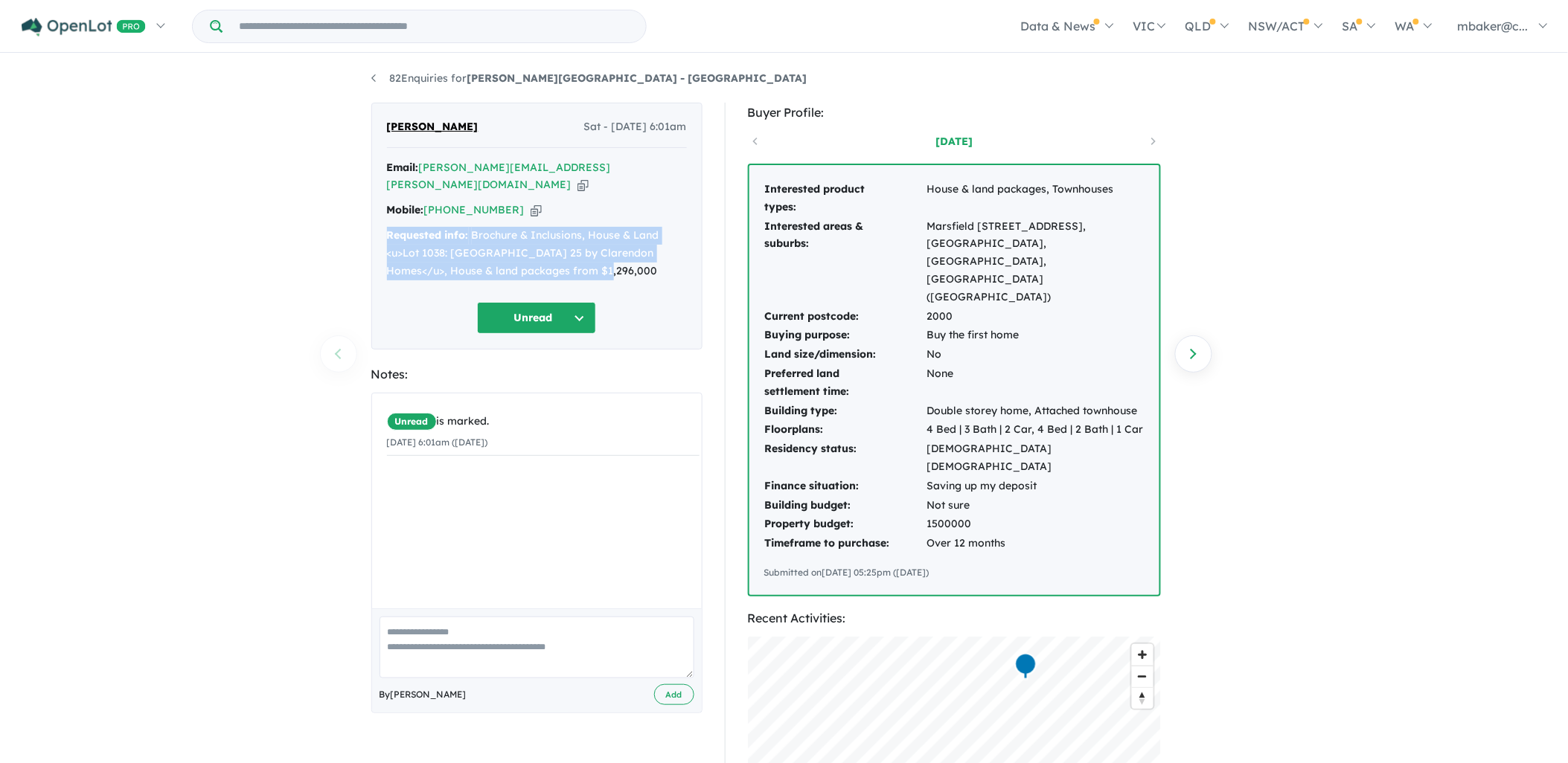
click at [531, 202] on icon "button" at bounding box center [536, 210] width 11 height 16
copy div "Requested info: Brochure & Inclusions, House & Land <u>Lot 1038: [GEOGRAPHIC_DA…"
click at [526, 302] on button "Unread" at bounding box center [536, 318] width 119 height 32
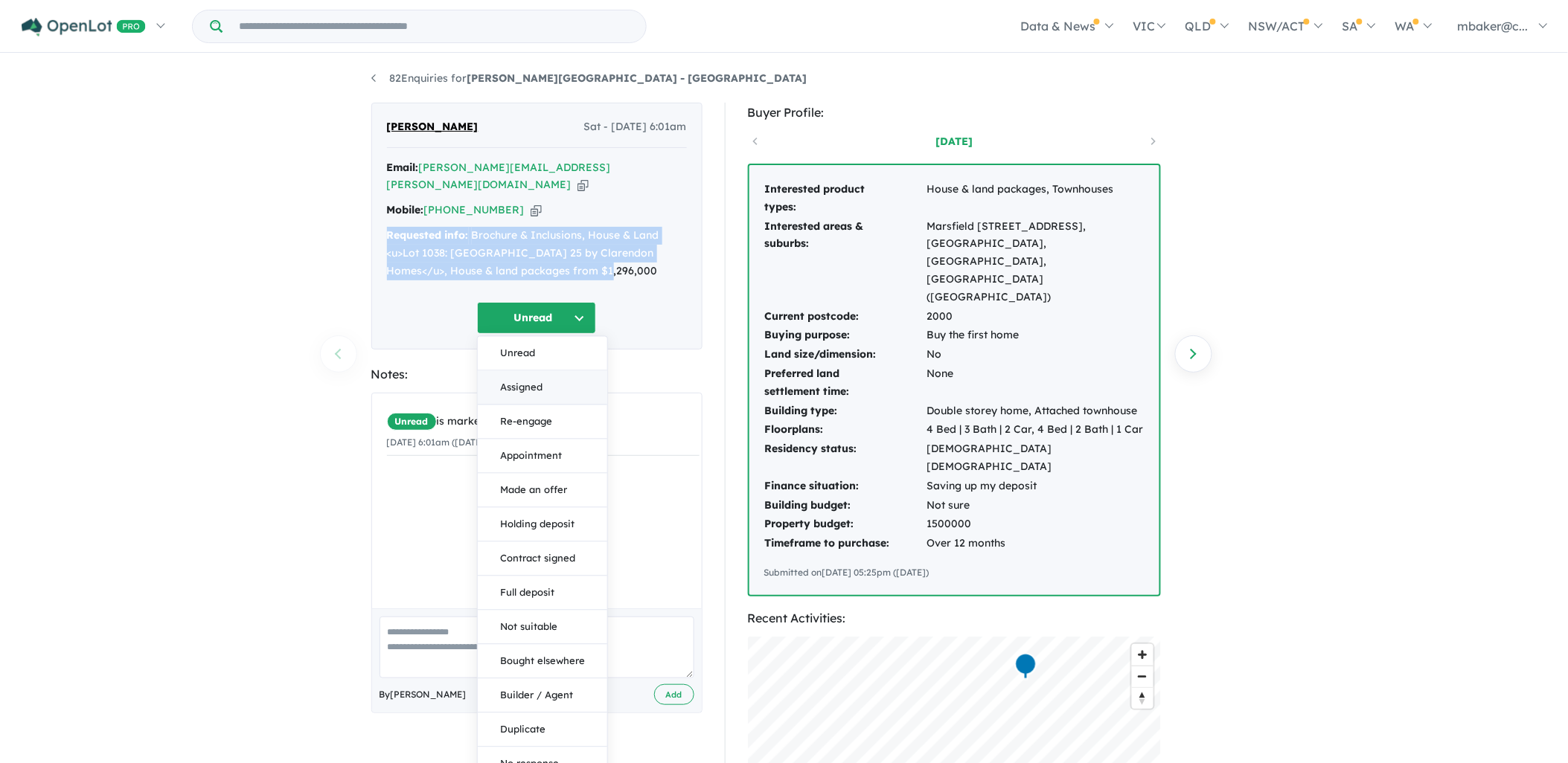
click at [522, 375] on button "Assigned" at bounding box center [543, 388] width 130 height 34
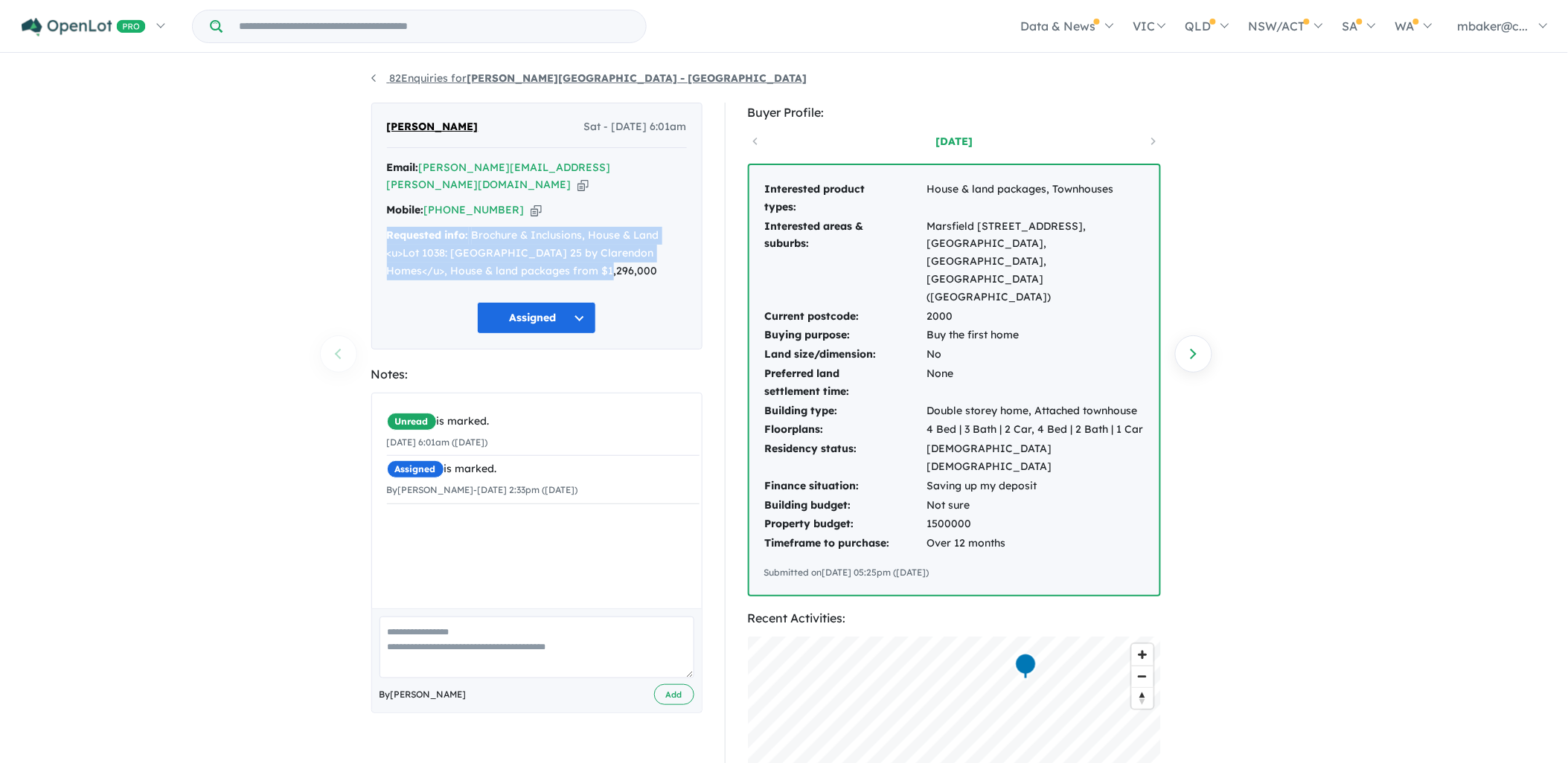
click at [466, 78] on link "82 Enquiries for [PERSON_NAME][GEOGRAPHIC_DATA] - [GEOGRAPHIC_DATA]" at bounding box center [590, 78] width 436 height 13
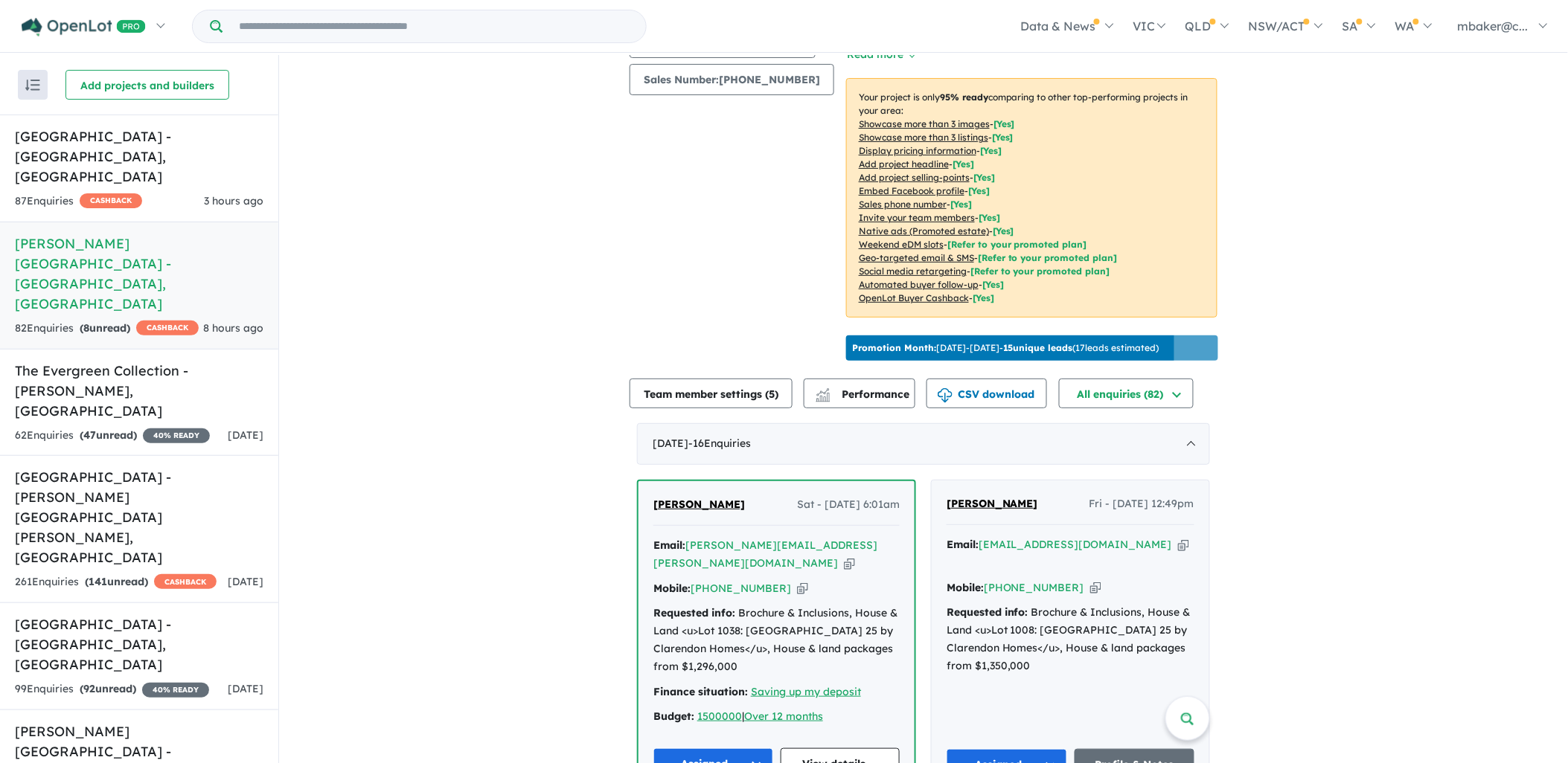
scroll to position [220, 0]
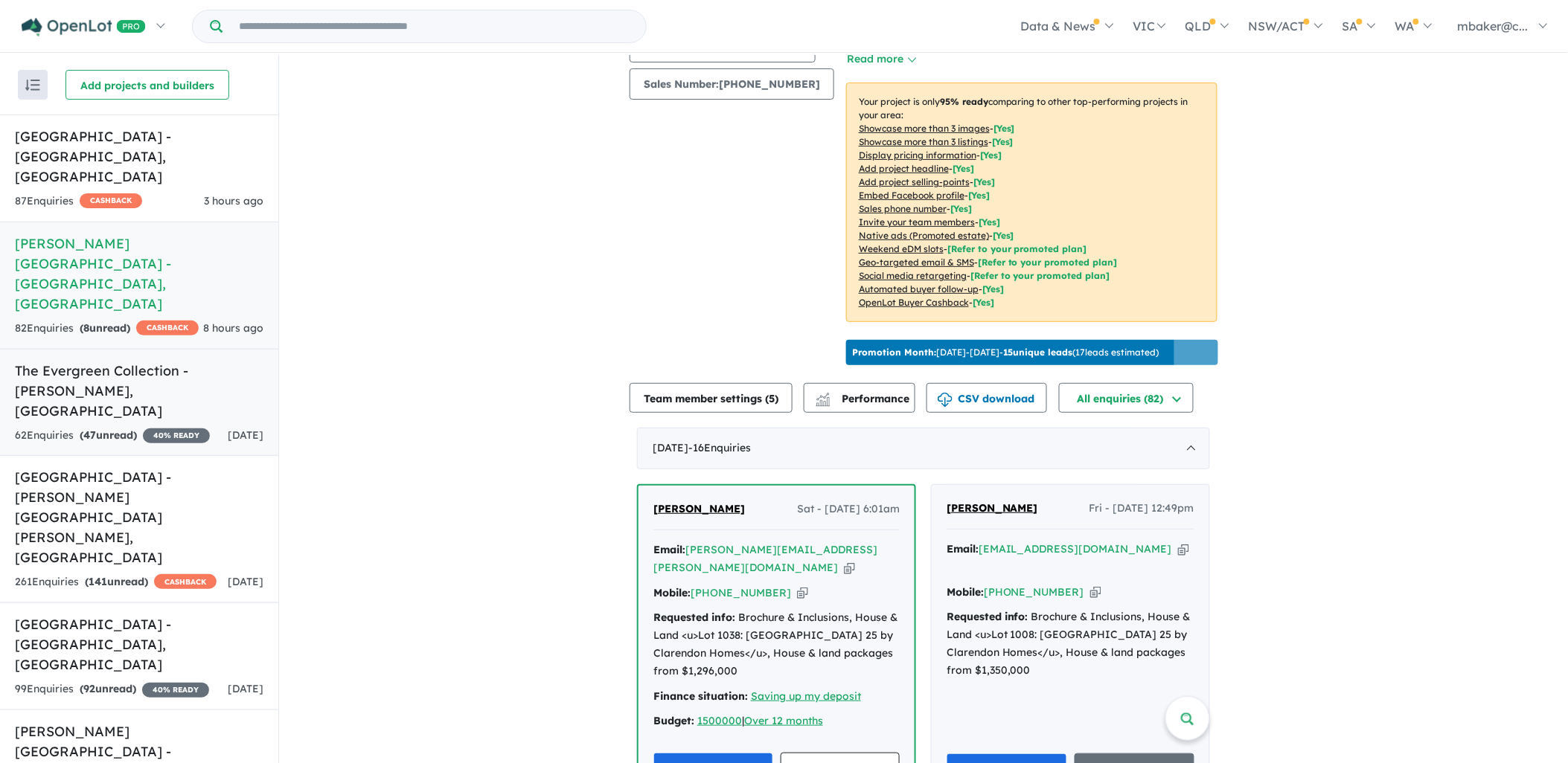
click at [146, 361] on h5 "The Evergreen Collection - [GEOGRAPHIC_DATA] , [GEOGRAPHIC_DATA]" at bounding box center [139, 391] width 248 height 61
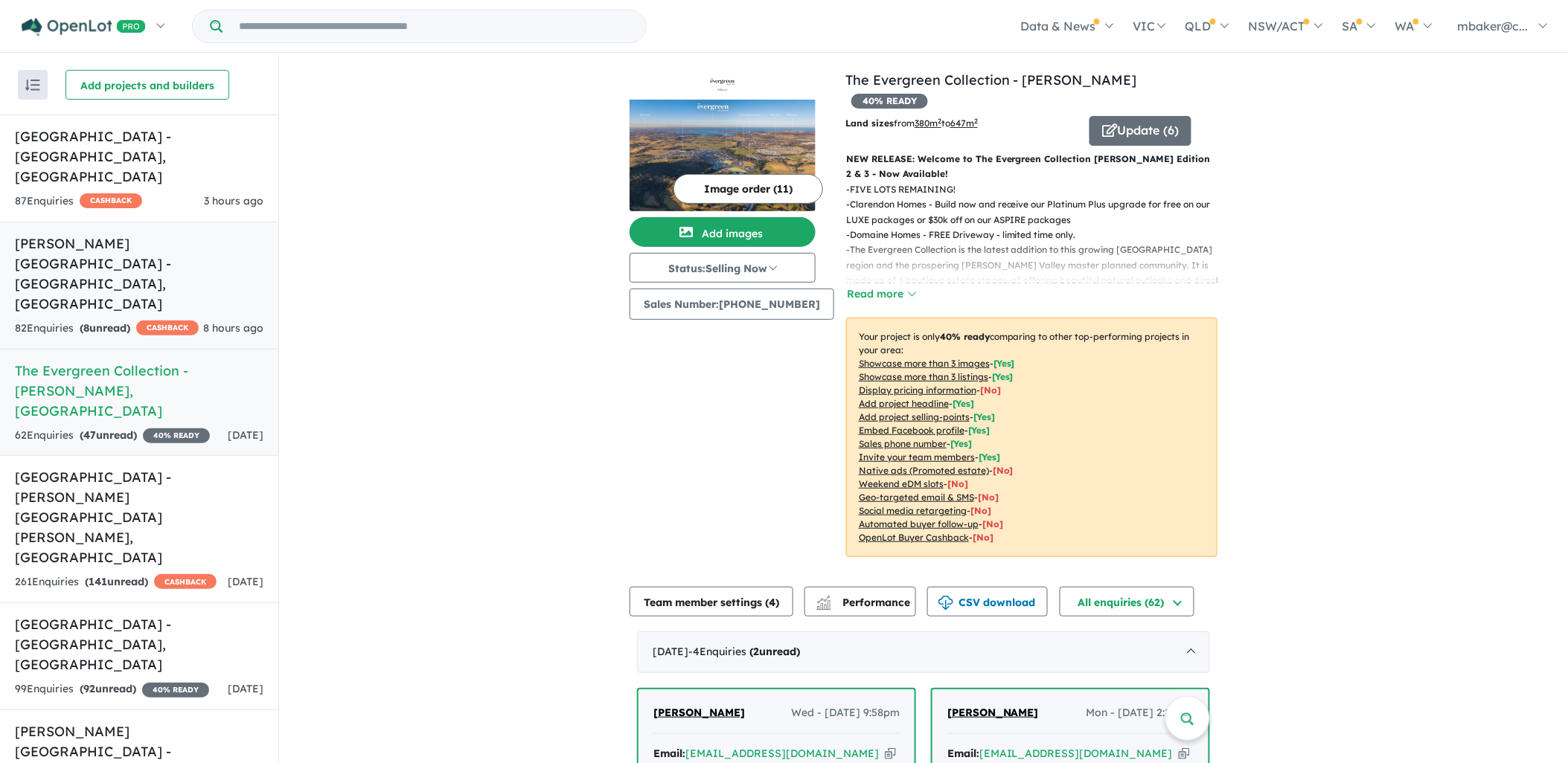
click at [130, 320] on div "82 Enquir ies ( 8 unread) CASHBACK" at bounding box center [107, 329] width 184 height 18
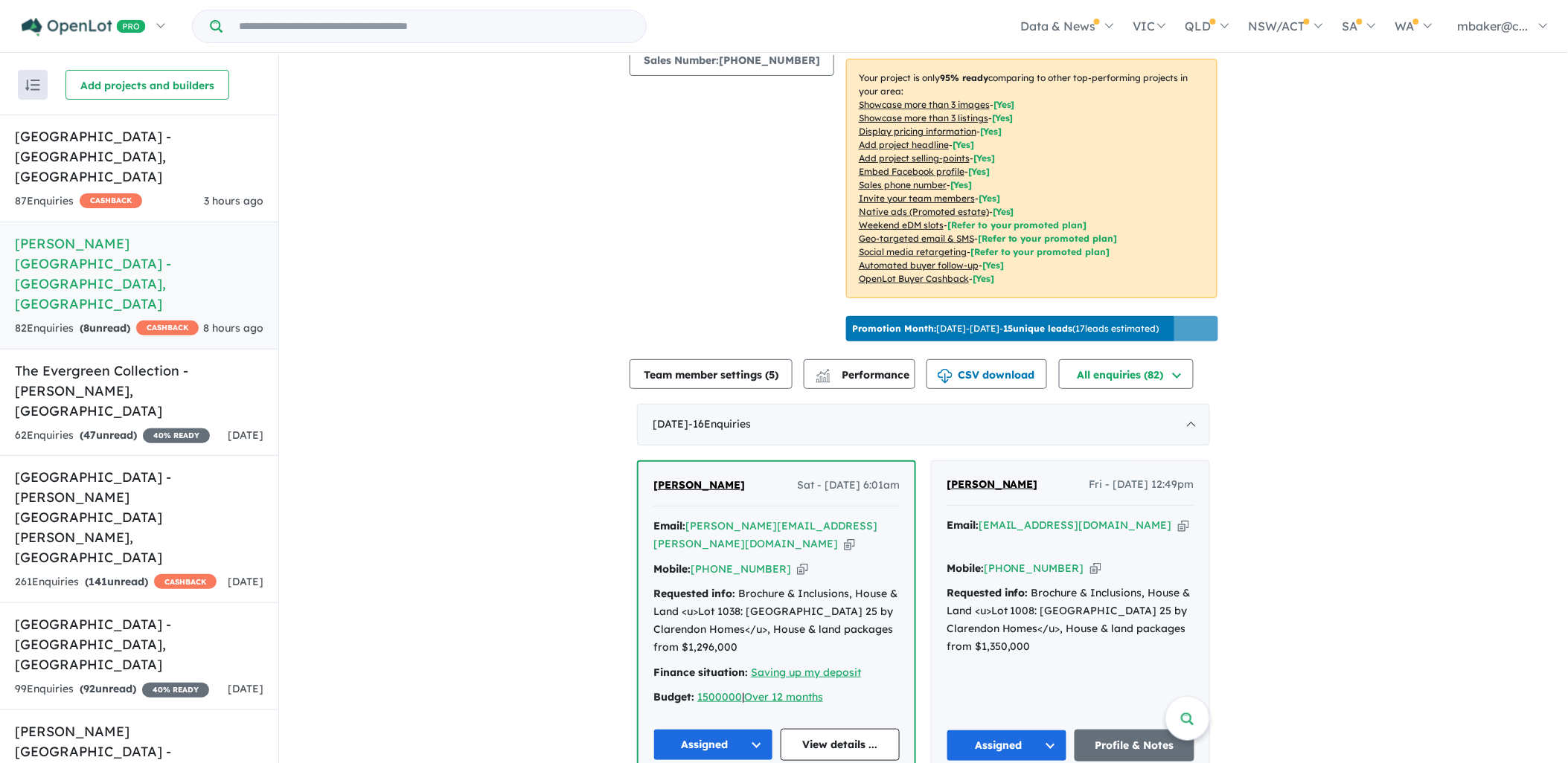
scroll to position [330, 0]
